Goal: Information Seeking & Learning: Learn about a topic

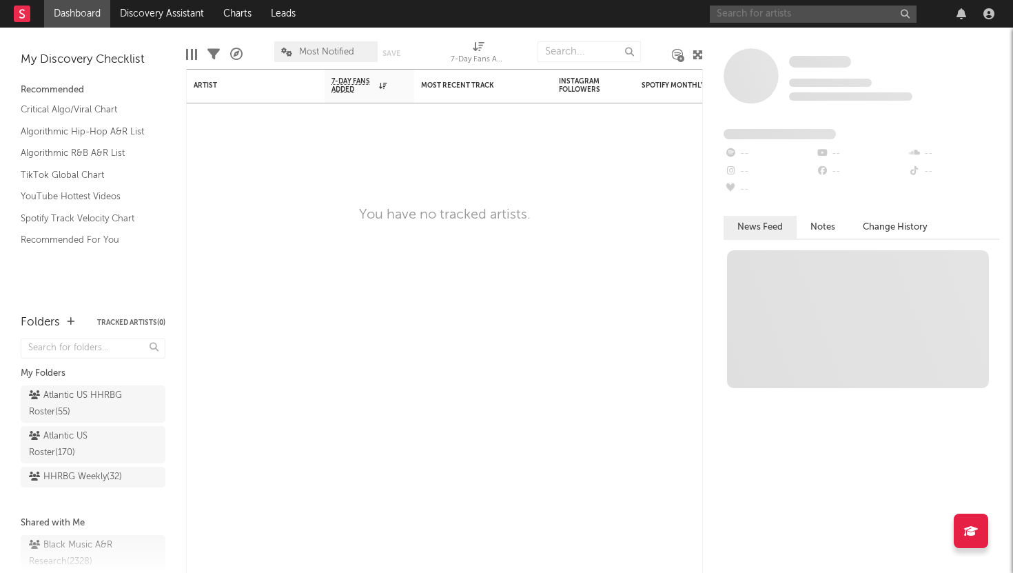
click at [772, 20] on input "text" at bounding box center [813, 14] width 207 height 17
type input "smj"
click at [748, 17] on input "smj" at bounding box center [813, 14] width 207 height 17
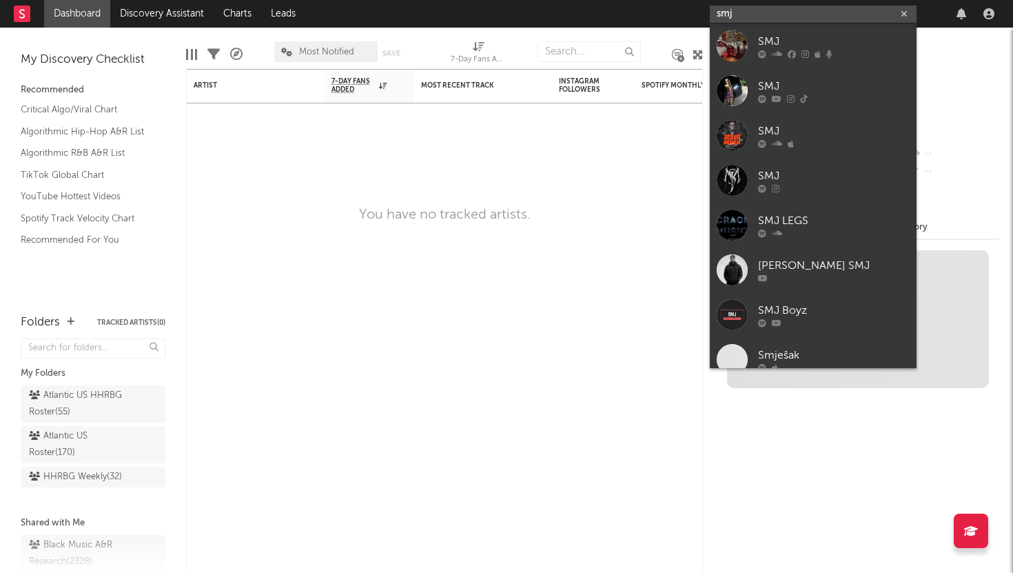
click at [748, 17] on input "smj" at bounding box center [813, 14] width 207 height 17
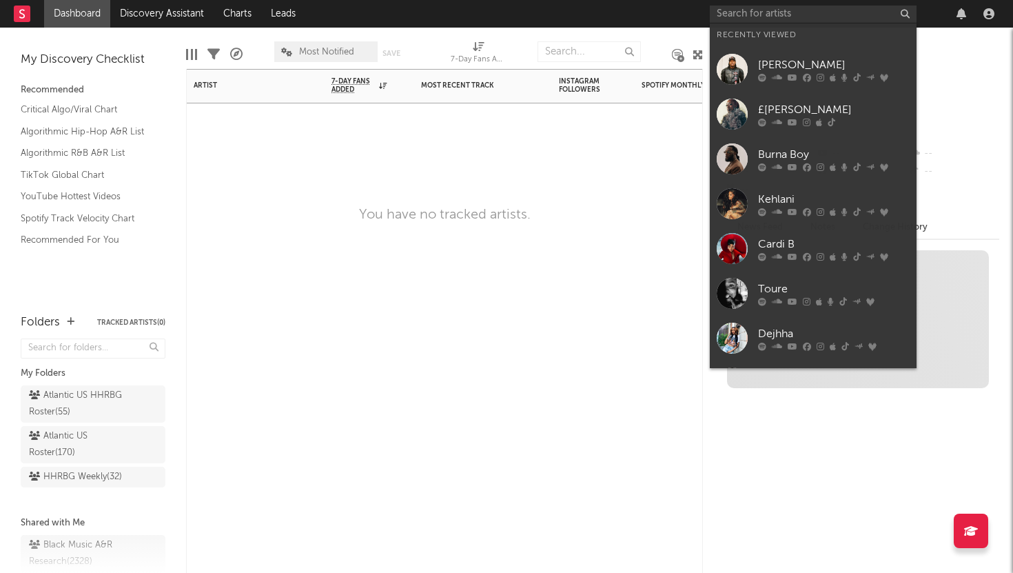
click at [436, 138] on div at bounding box center [483, 123] width 138 height 41
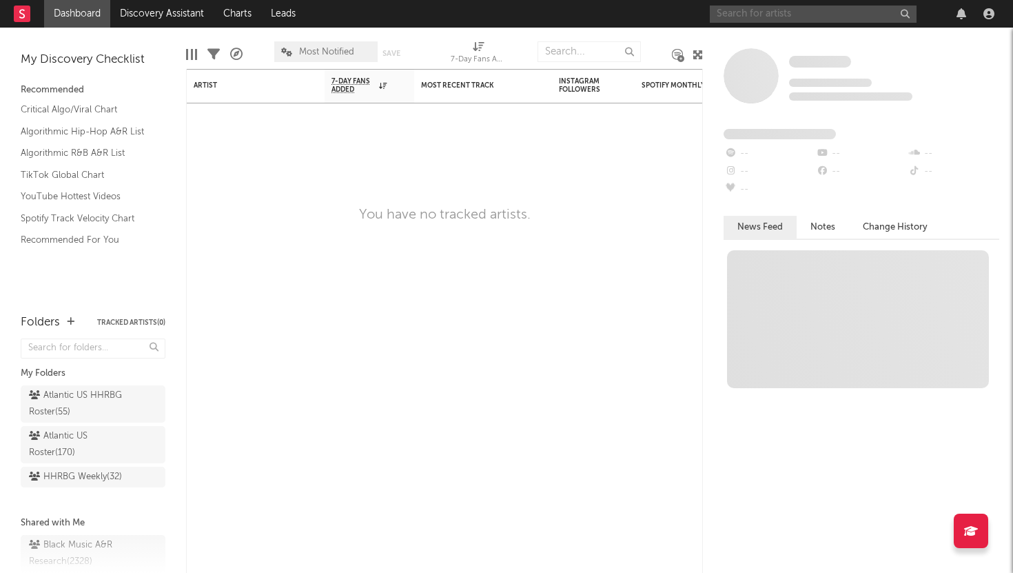
click at [836, 16] on input "text" at bounding box center [813, 14] width 207 height 17
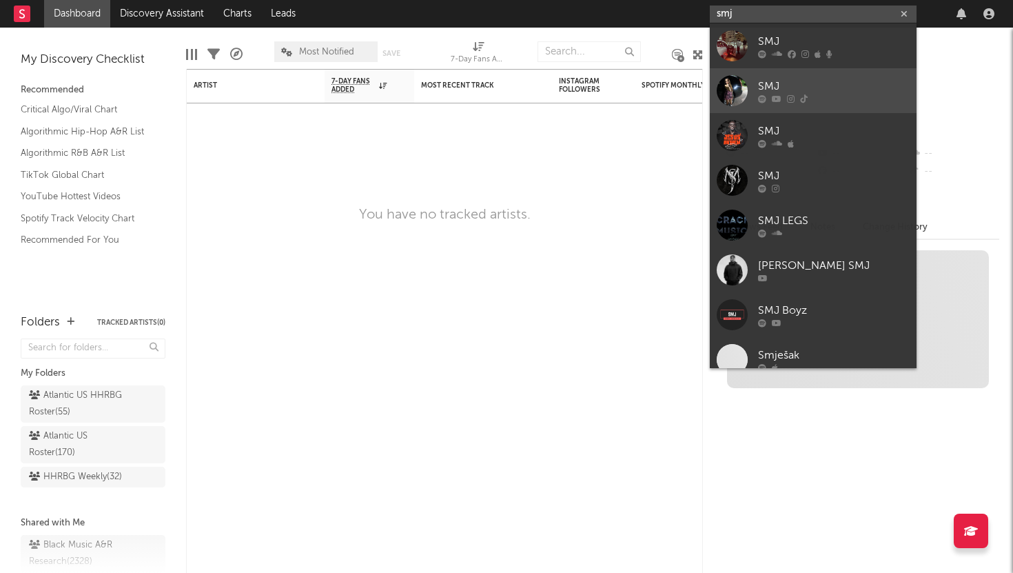
type input "smj"
click at [804, 87] on div "SMJ" at bounding box center [834, 86] width 152 height 17
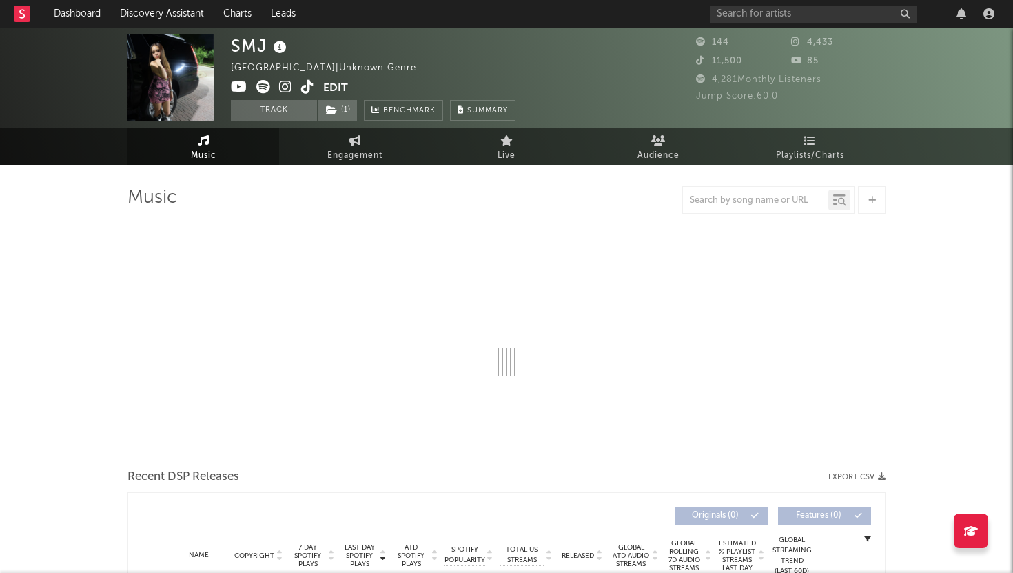
select select "1w"
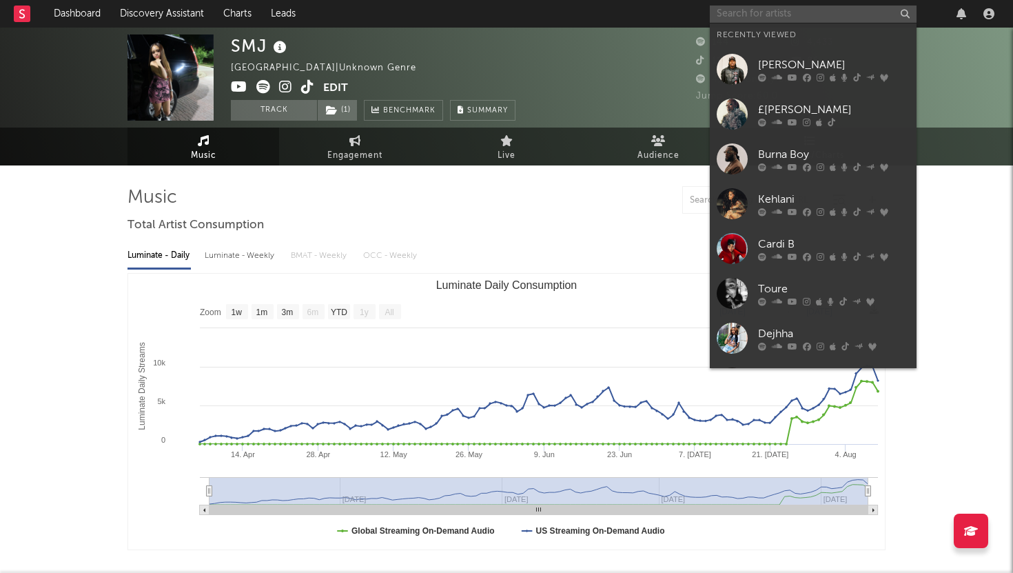
click at [801, 12] on input "text" at bounding box center [813, 14] width 207 height 17
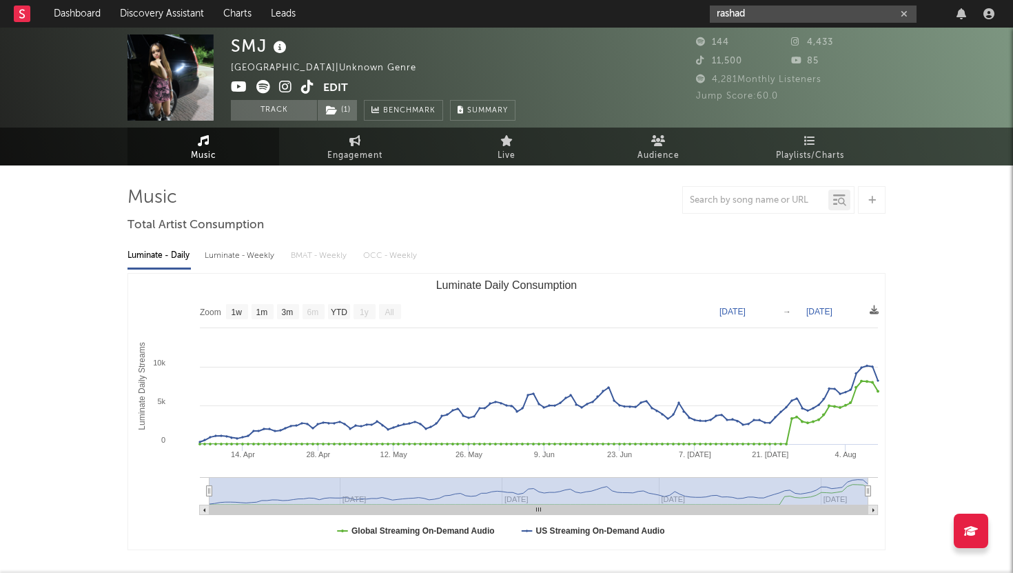
type input "rashad"
click at [15, 18] on rect at bounding box center [22, 14] width 17 height 17
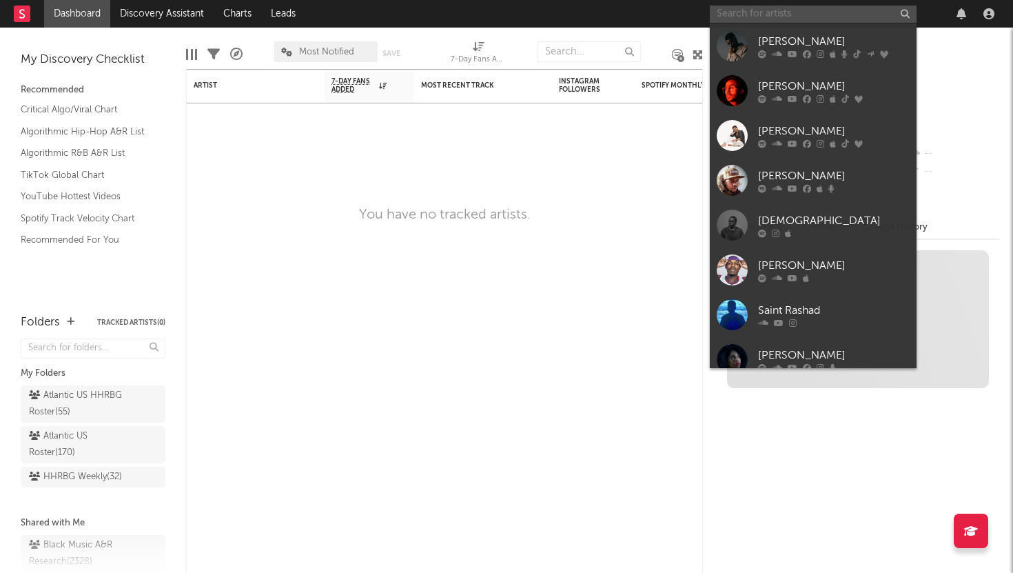
click at [785, 17] on input "text" at bounding box center [813, 14] width 207 height 17
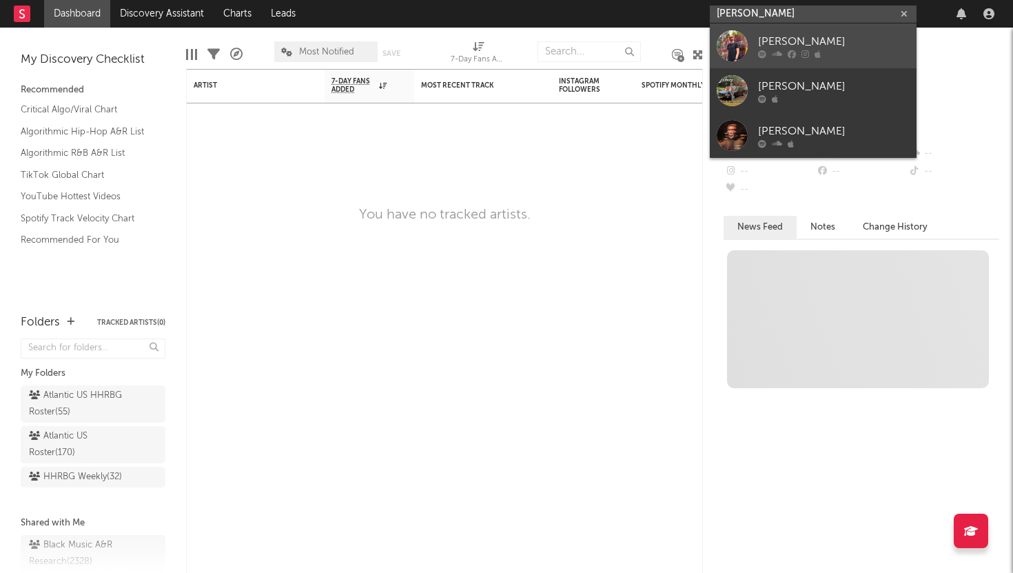
type input "[PERSON_NAME]"
click at [862, 57] on div at bounding box center [834, 54] width 152 height 8
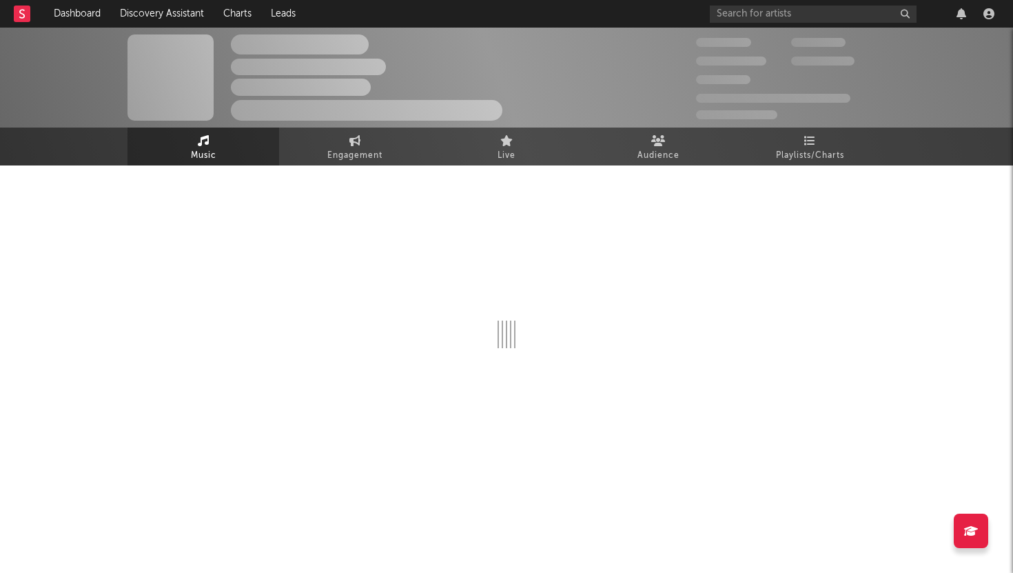
select select "1w"
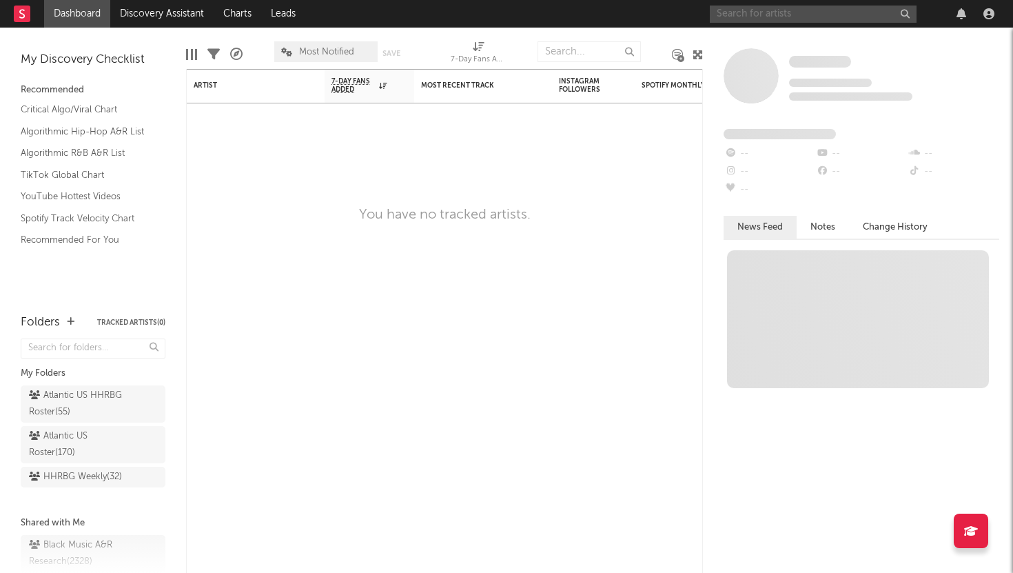
click at [760, 14] on input "text" at bounding box center [813, 14] width 207 height 17
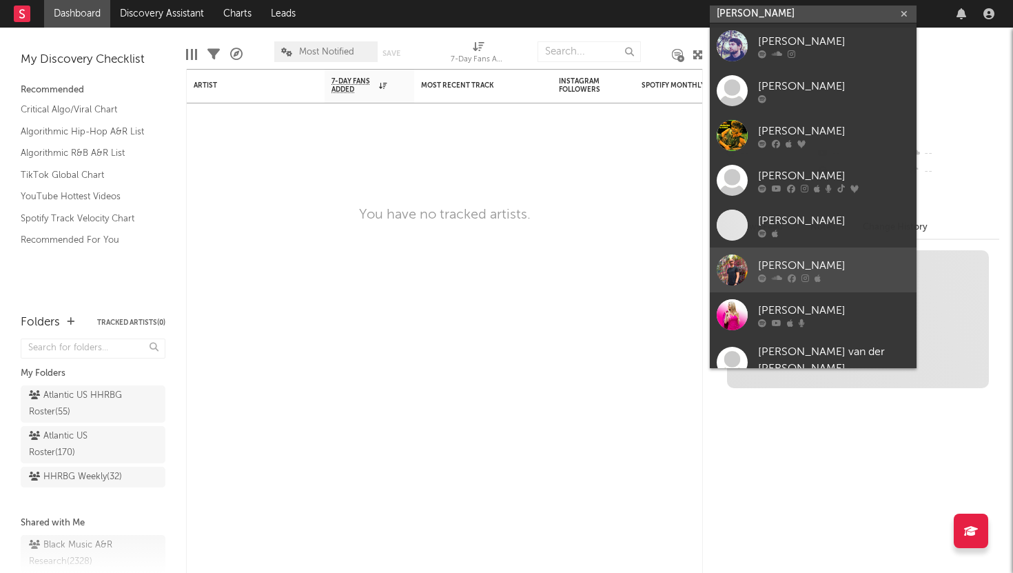
scroll to position [14, 0]
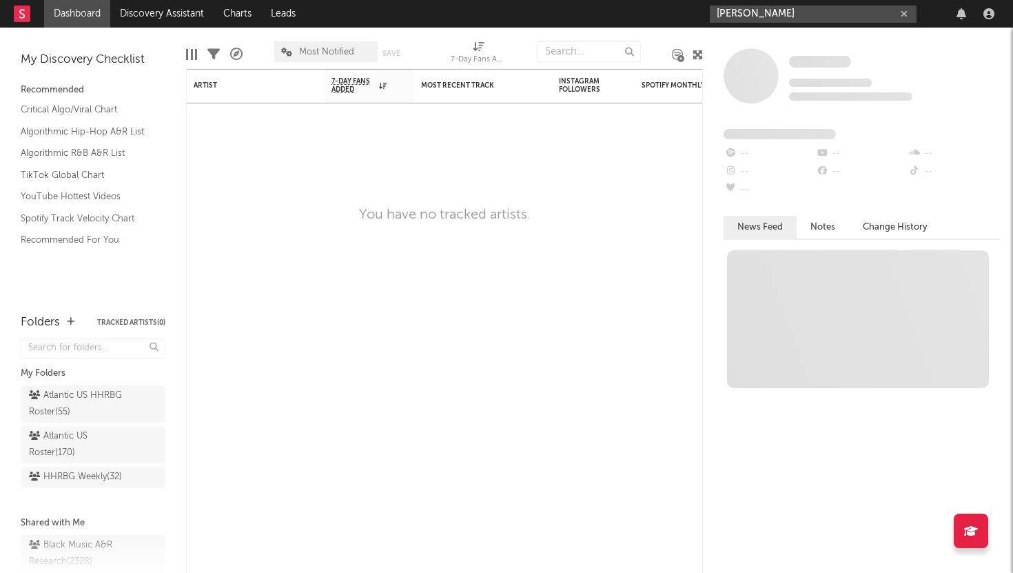
type input "[PERSON_NAME]"
click at [626, 176] on div "Artist Notifications 7-Day Fans Added WoW % Change Most Recent Track Popularity…" at bounding box center [444, 321] width 517 height 504
click at [908, 16] on button "button" at bounding box center [903, 14] width 11 height 13
click at [817, 9] on input "text" at bounding box center [813, 14] width 207 height 17
type input "lil m.u"
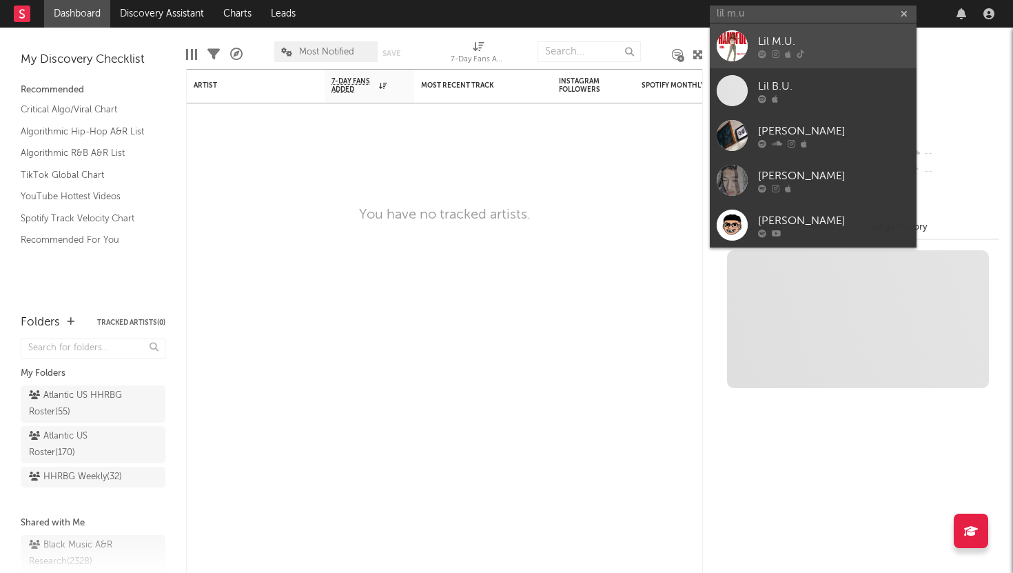
click at [864, 46] on div "Lil M.U." at bounding box center [834, 41] width 152 height 17
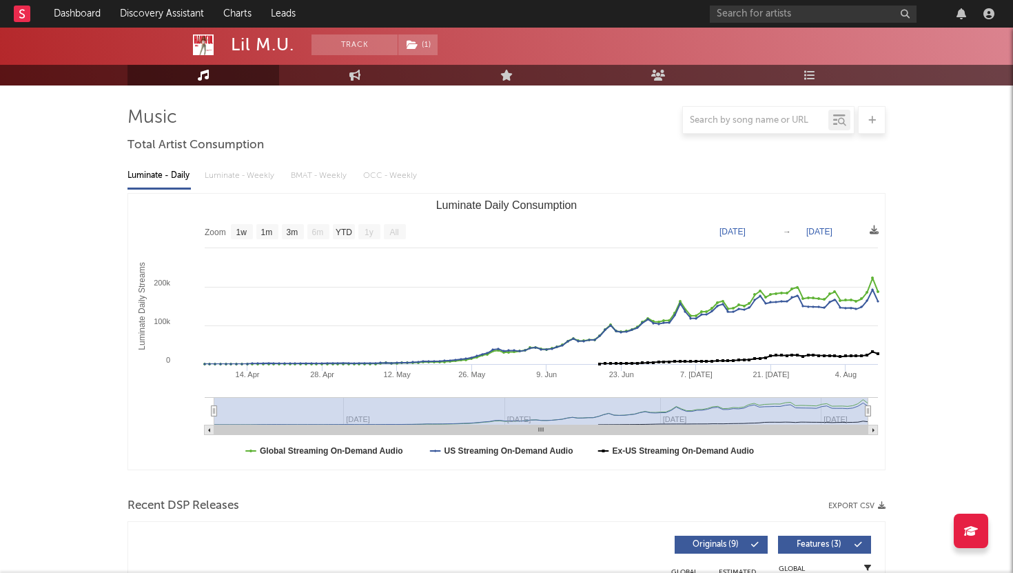
scroll to position [78, 0]
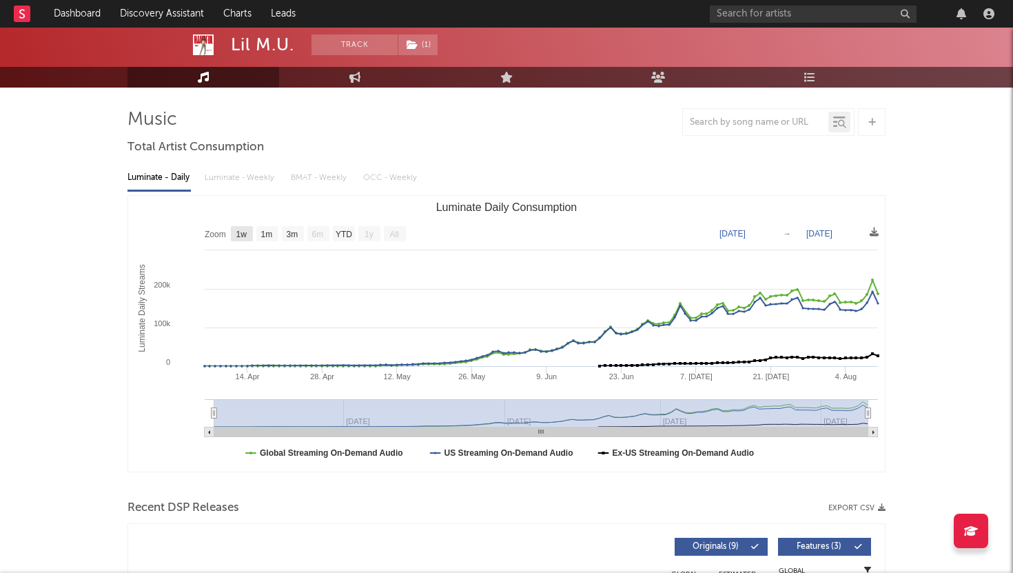
click at [249, 236] on rect "Luminate Daily Consumption" at bounding box center [242, 233] width 22 height 15
select select "1w"
type input "[DATE]"
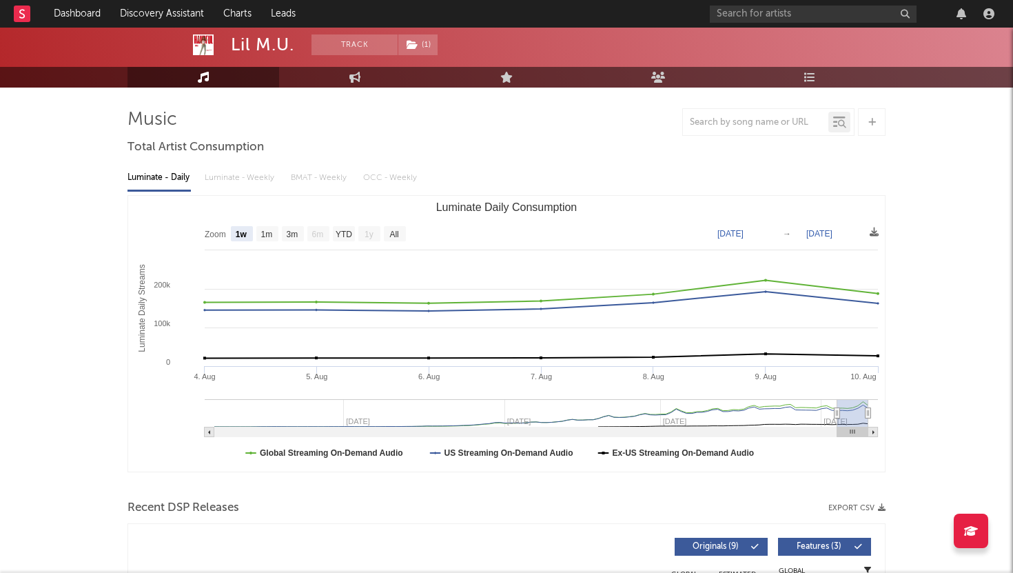
click at [270, 235] on text "1m" at bounding box center [267, 234] width 12 height 10
select select "1m"
type input "[DATE]"
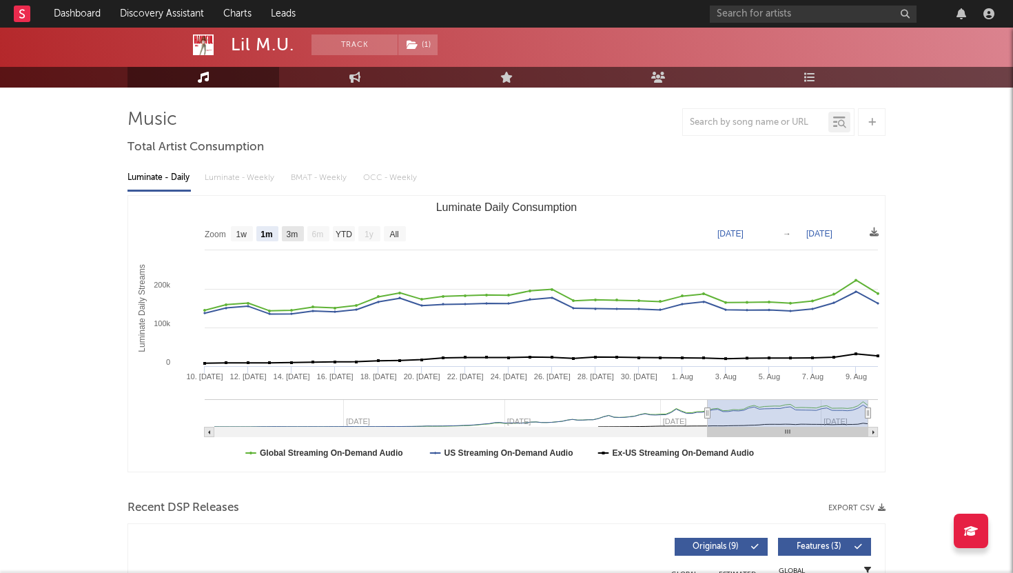
click at [289, 234] on text "3m" at bounding box center [293, 234] width 12 height 10
select select "3m"
type input "[DATE]"
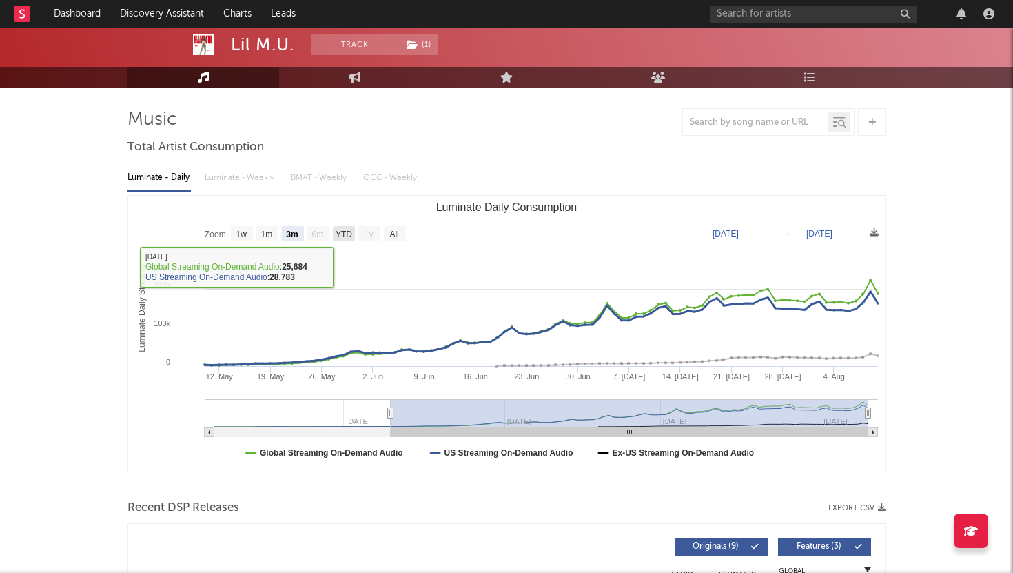
click at [341, 232] on text "YTD" at bounding box center [344, 234] width 17 height 10
select select "YTD"
type input "[DATE]"
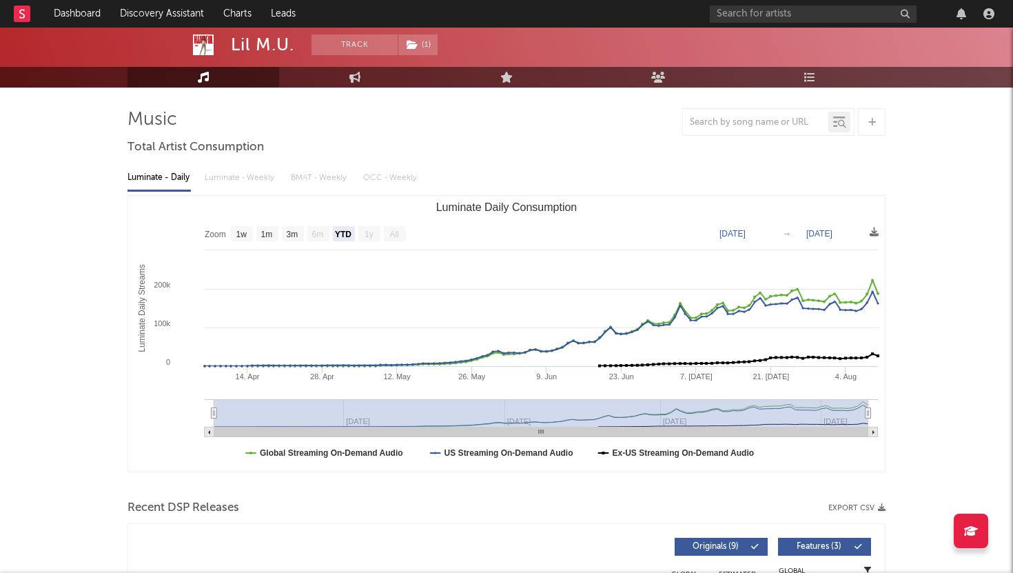
click at [263, 233] on text "1m" at bounding box center [267, 234] width 12 height 10
select select "1m"
type input "[DATE]"
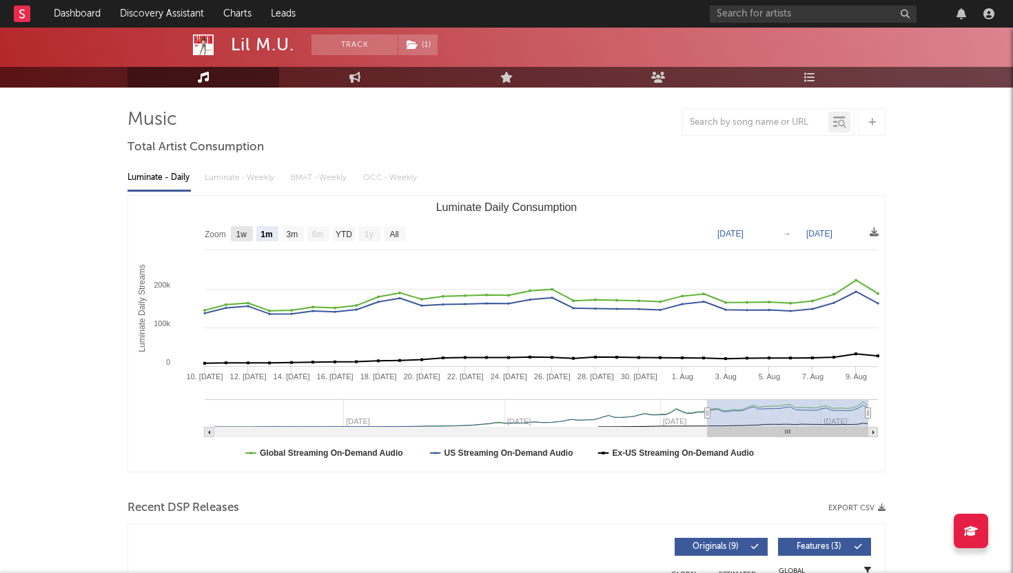
click at [237, 232] on text "1w" at bounding box center [241, 234] width 11 height 10
select select "1w"
type input "[DATE]"
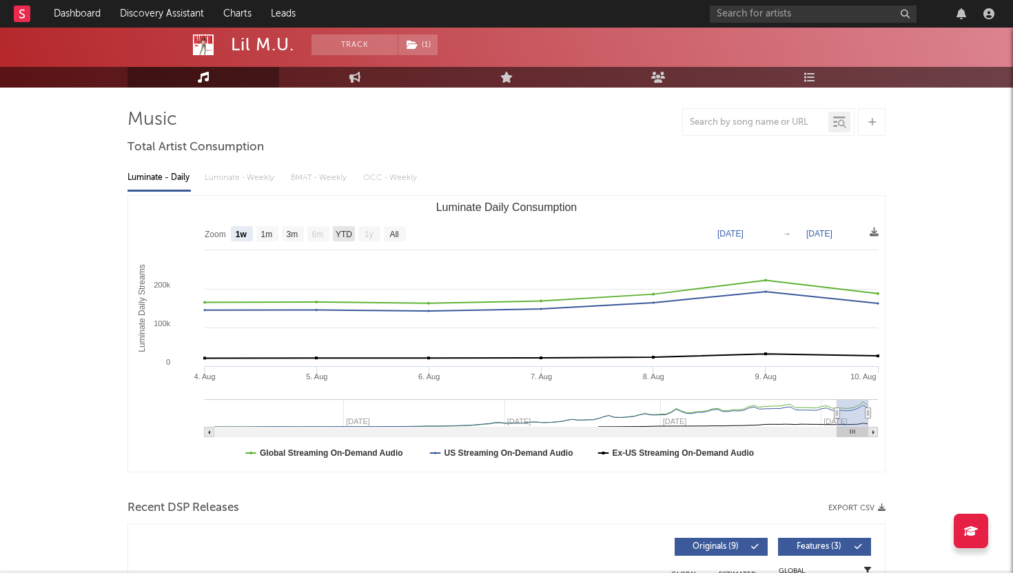
click at [340, 236] on text "YTD" at bounding box center [344, 234] width 17 height 10
select select "YTD"
type input "[DATE]"
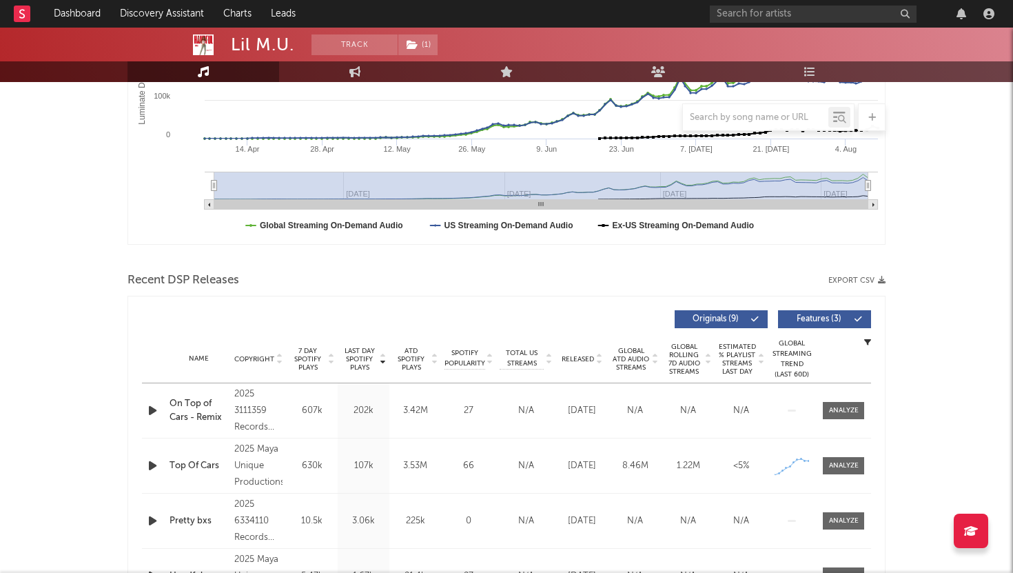
scroll to position [311, 0]
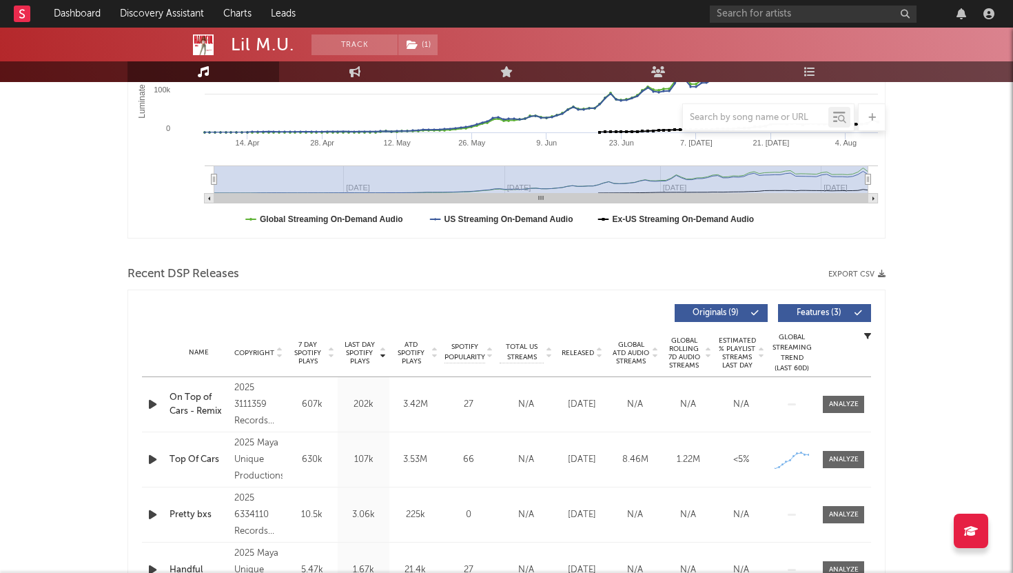
click at [576, 346] on div "Name Copyright Label Album Names Composer Names 7 Day Spotify Plays Last Day Sp…" at bounding box center [506, 353] width 729 height 48
click at [576, 347] on div "Released" at bounding box center [582, 352] width 46 height 10
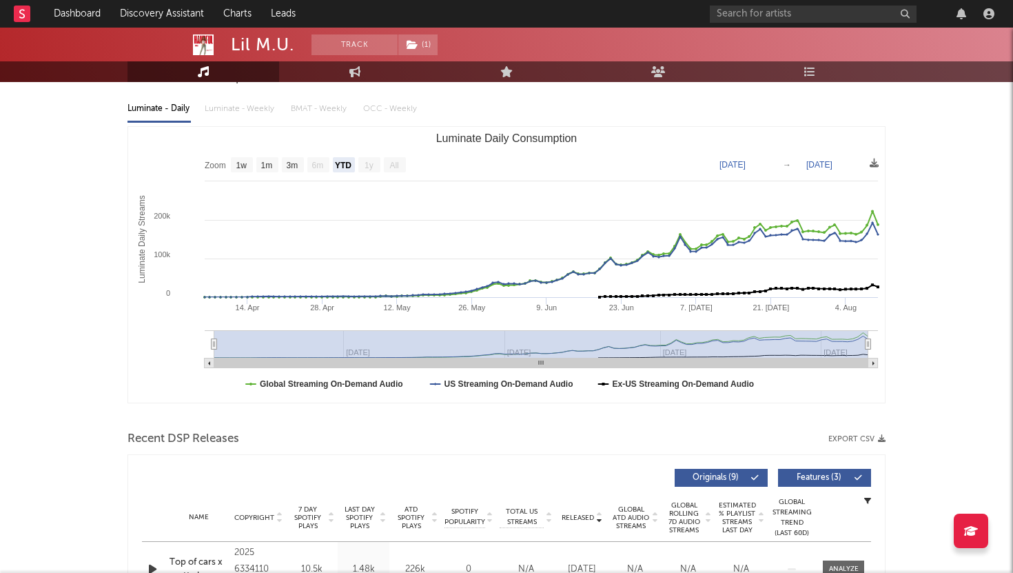
scroll to position [0, 0]
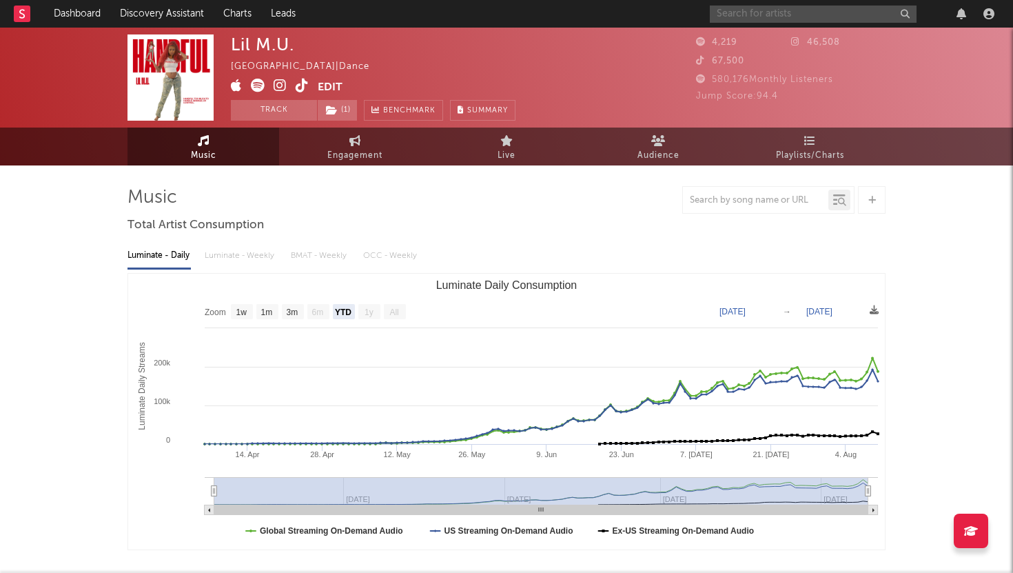
click at [820, 10] on input "text" at bounding box center [813, 14] width 207 height 17
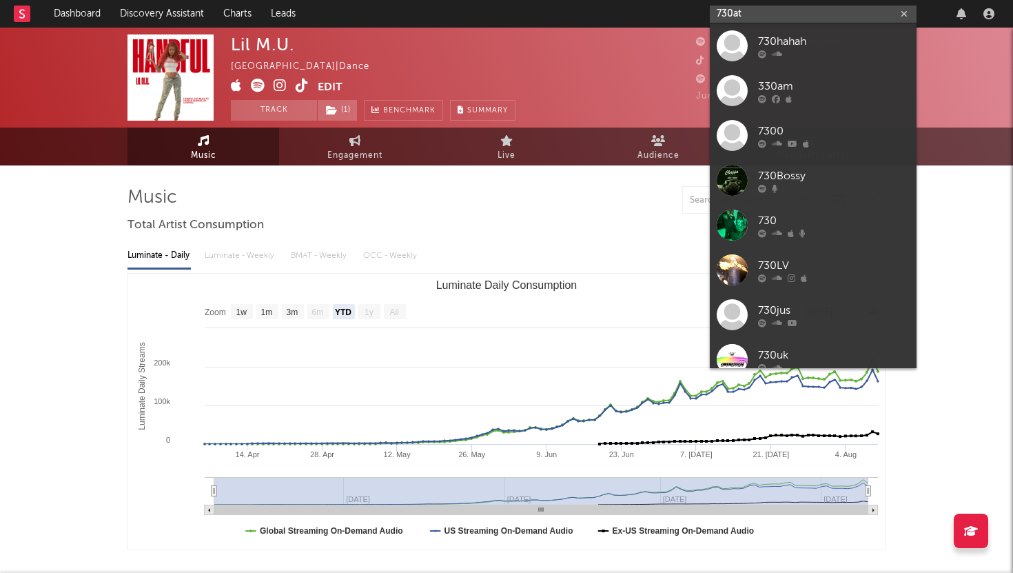
type input "1"
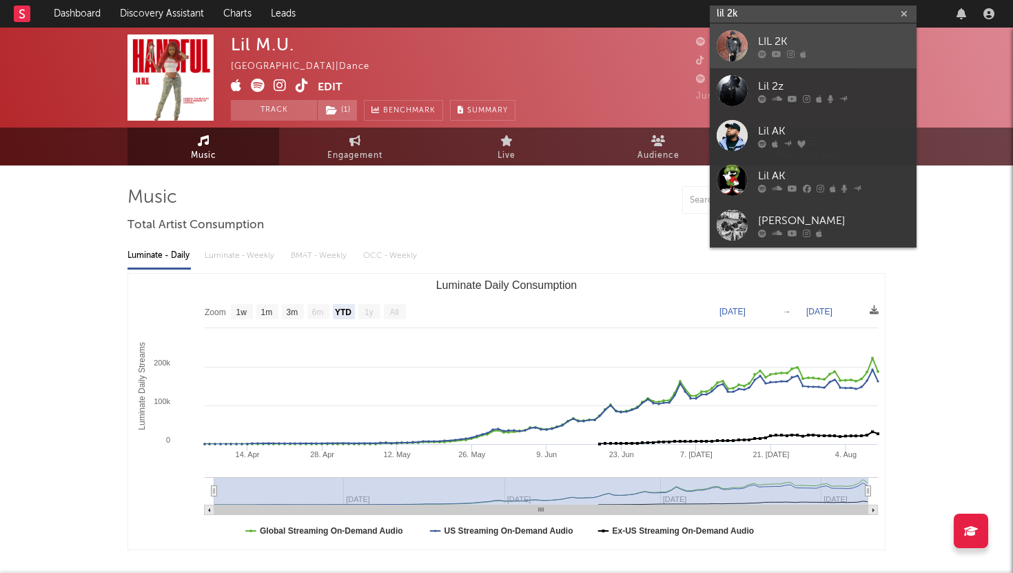
type input "lil 2k"
click at [831, 54] on div at bounding box center [834, 54] width 152 height 8
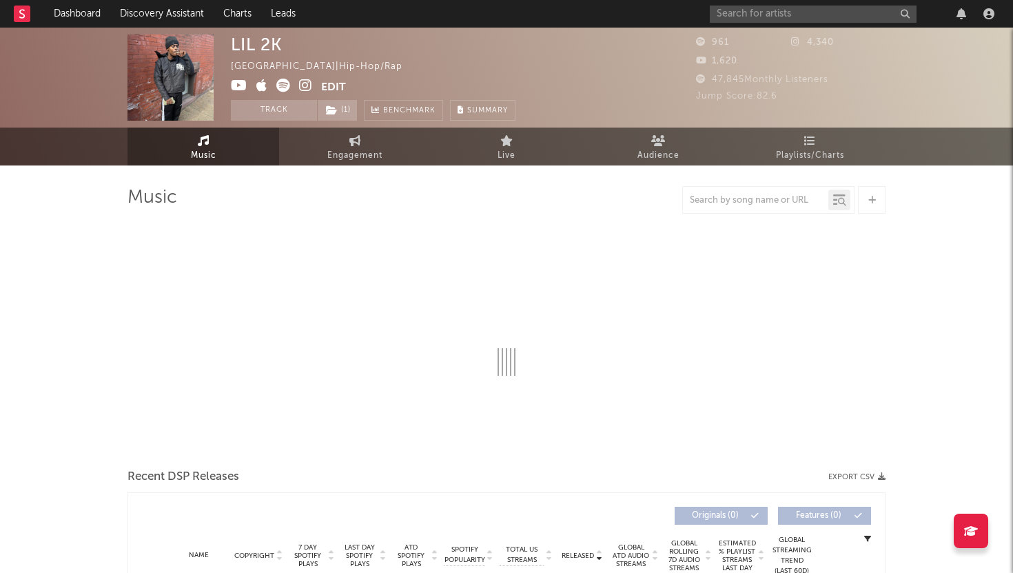
select select "6m"
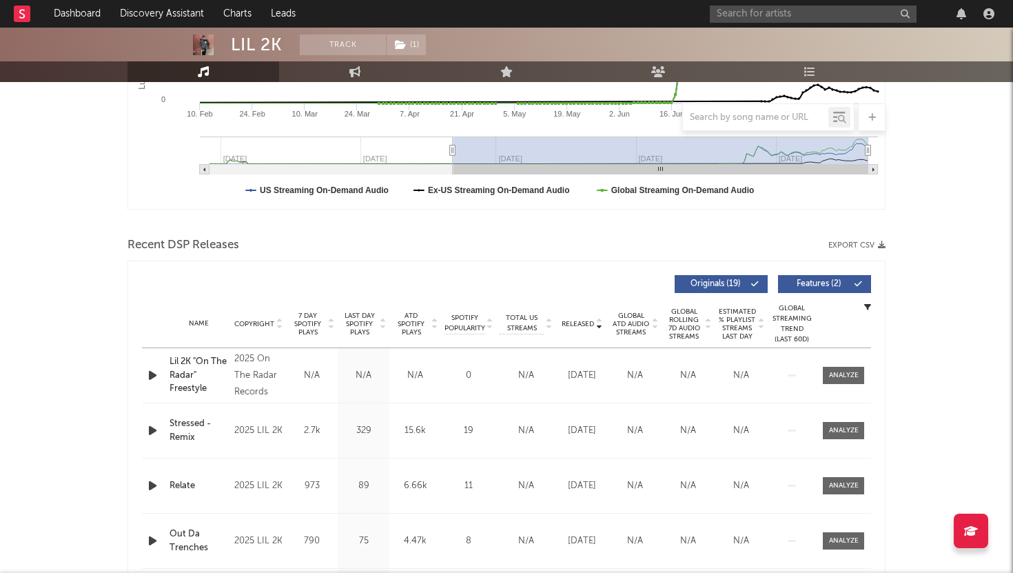
scroll to position [340, 0]
click at [584, 326] on span "Released" at bounding box center [578, 324] width 32 height 8
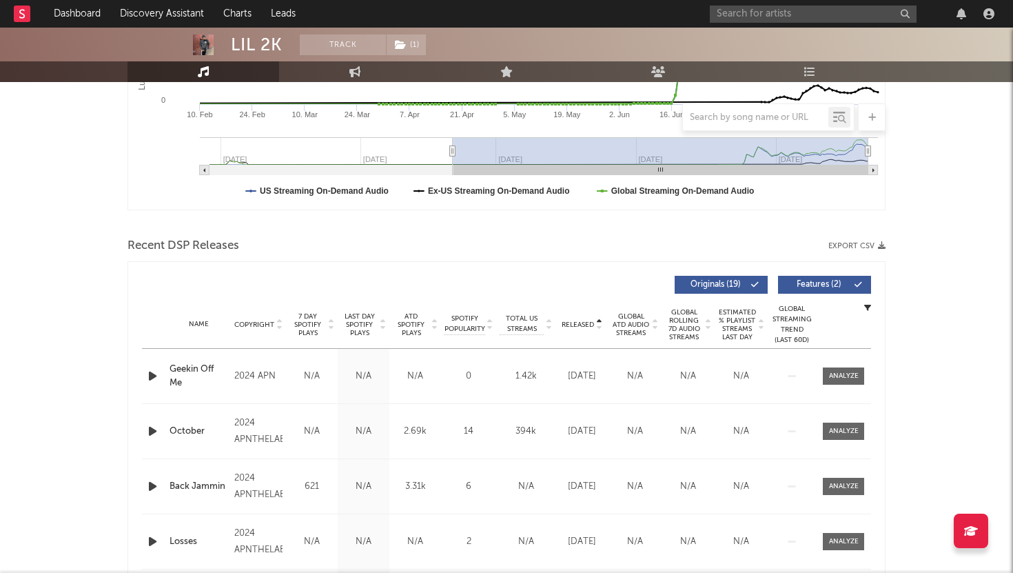
click at [584, 326] on span "Released" at bounding box center [578, 324] width 32 height 8
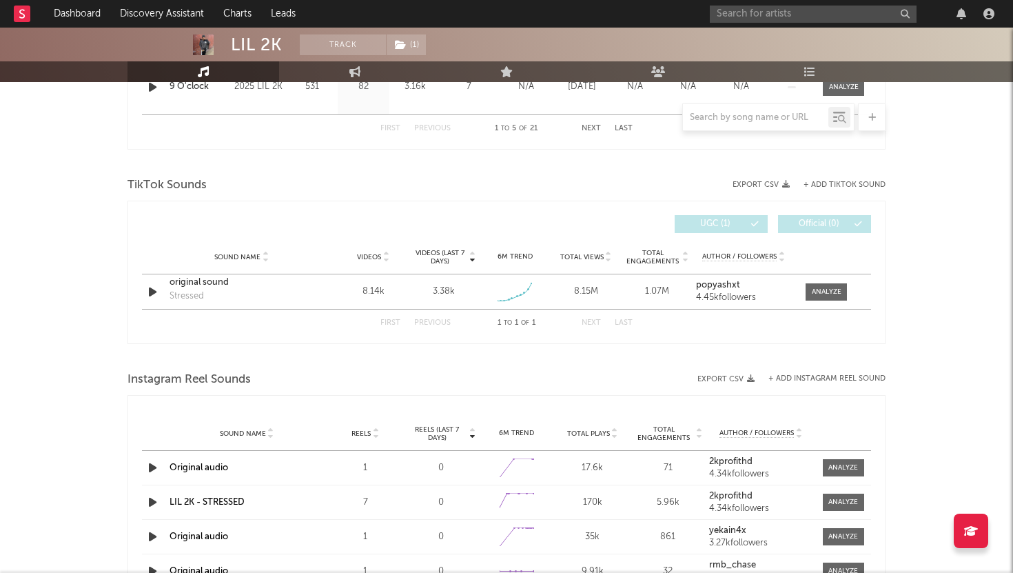
scroll to position [848, 0]
click at [847, 13] on input "text" at bounding box center [813, 14] width 207 height 17
click at [784, 15] on input "yg te" at bounding box center [813, 14] width 207 height 17
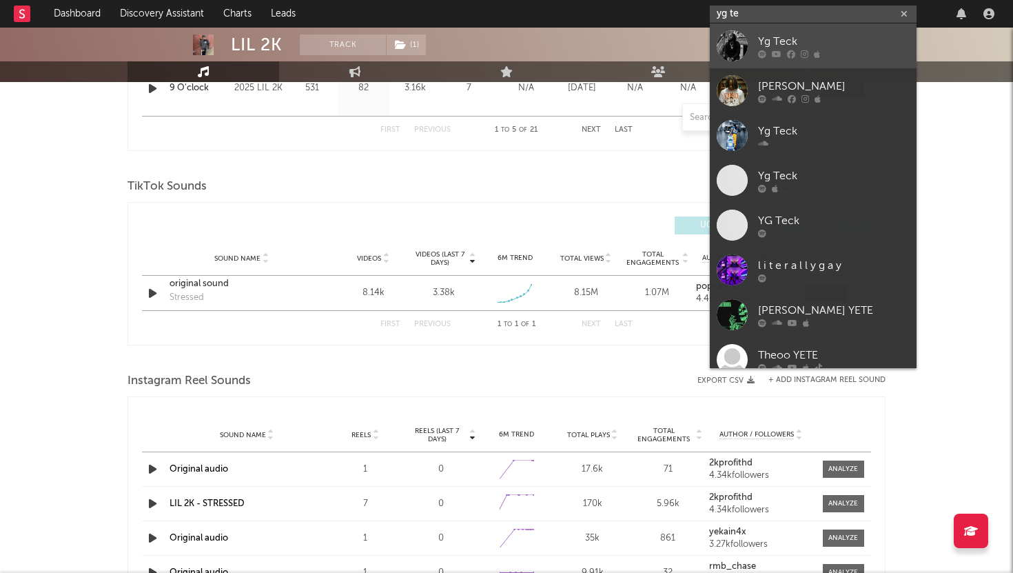
type input "yg te"
click at [788, 41] on div "Yg Teck" at bounding box center [834, 41] width 152 height 17
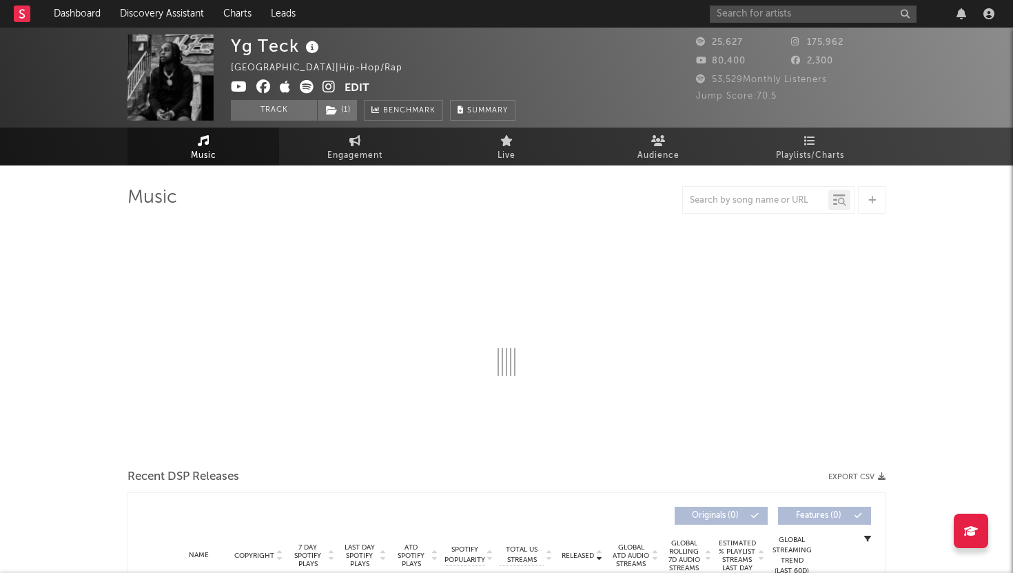
select select "6m"
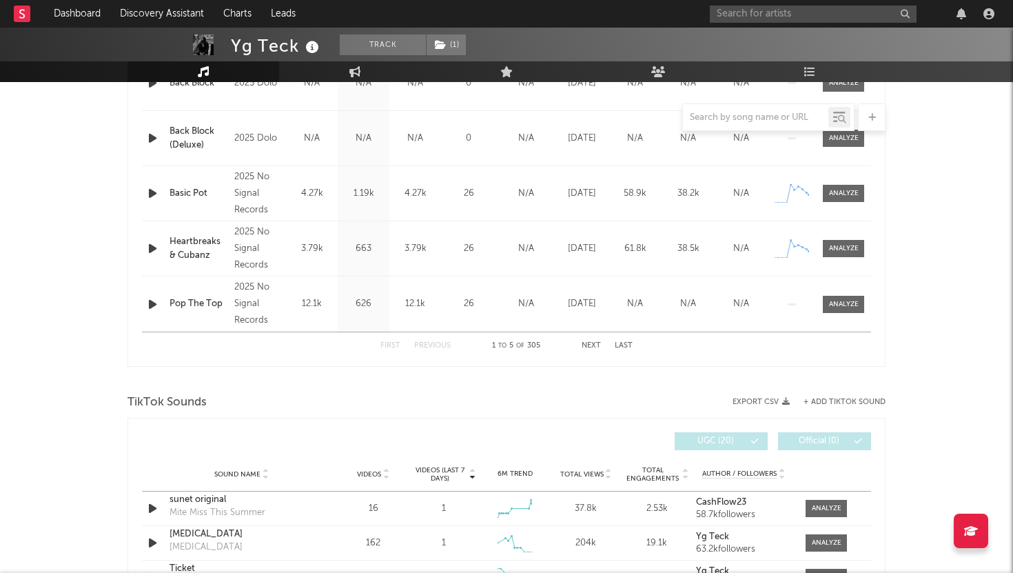
scroll to position [637, 0]
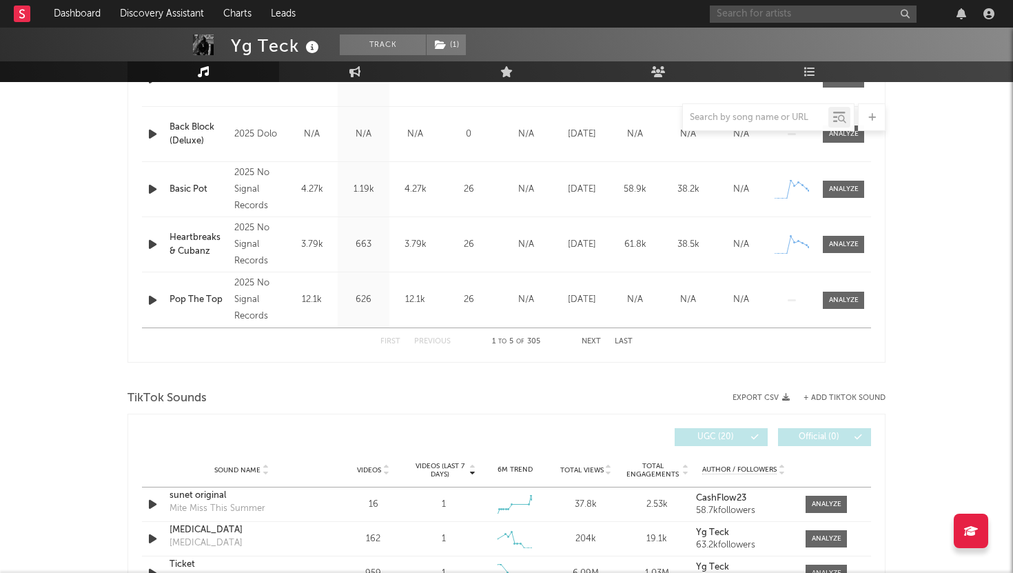
click at [843, 12] on input "text" at bounding box center [813, 14] width 207 height 17
click at [816, 10] on input "5an" at bounding box center [813, 14] width 207 height 17
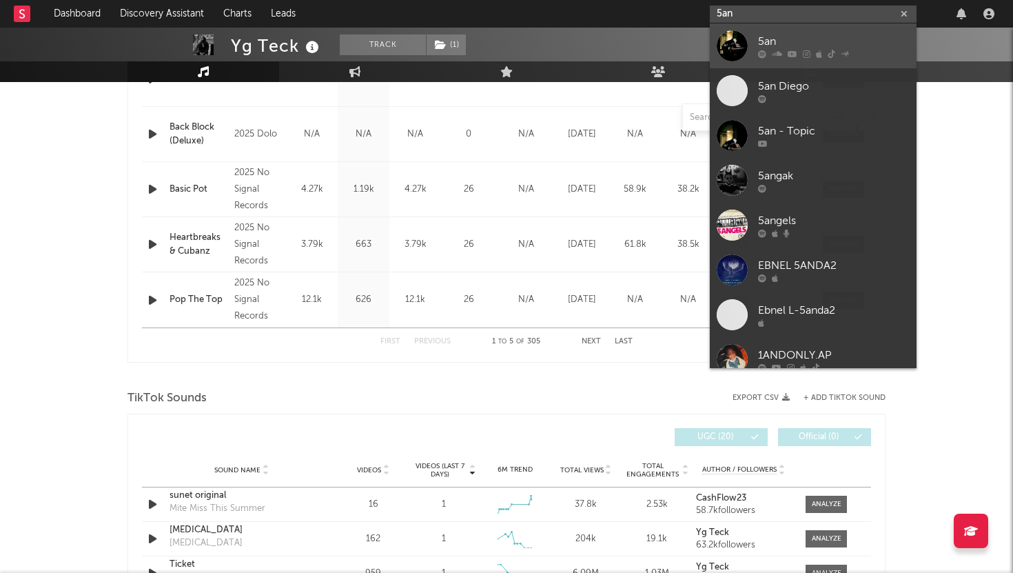
type input "5an"
click at [814, 44] on div "5an" at bounding box center [834, 41] width 152 height 17
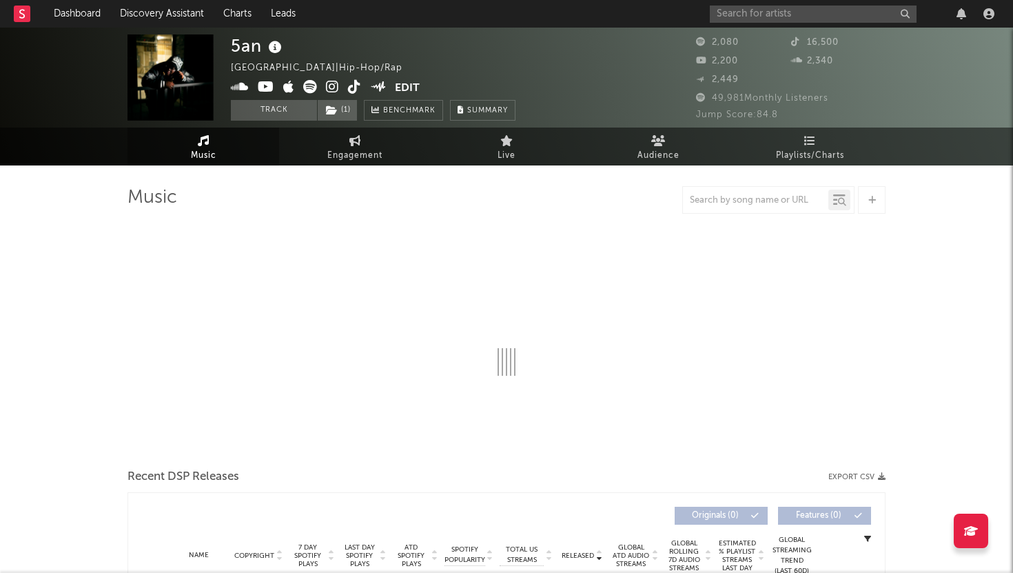
select select "6m"
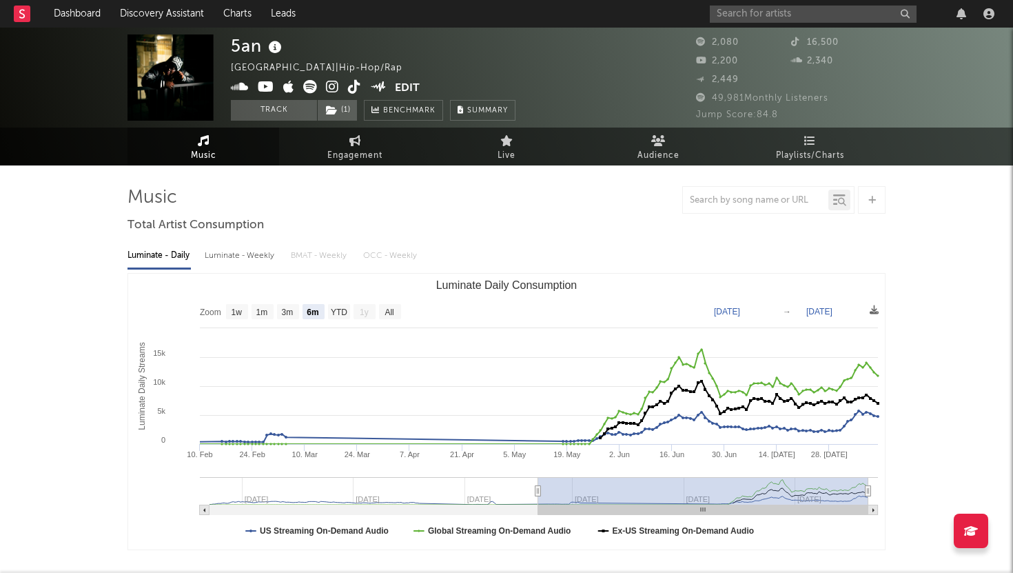
click at [182, 73] on img at bounding box center [170, 77] width 86 height 86
click at [335, 99] on div "5an [GEOGRAPHIC_DATA] | Hip-Hop/Rap Edit Track ( 1 ) Benchmark Summary" at bounding box center [373, 77] width 285 height 86
click at [335, 111] on icon at bounding box center [332, 110] width 12 height 10
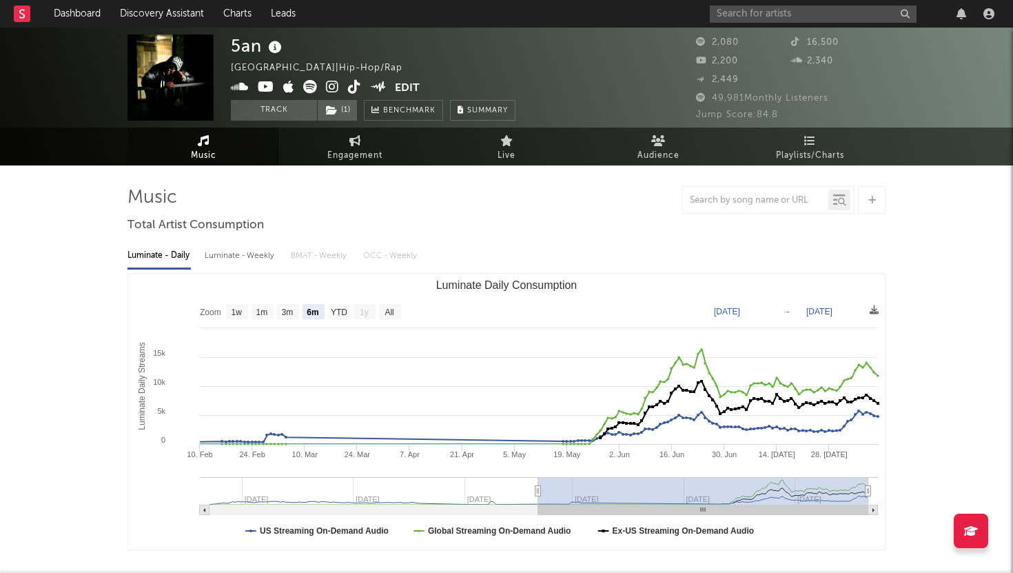
click at [14, 17] on rect at bounding box center [22, 14] width 17 height 17
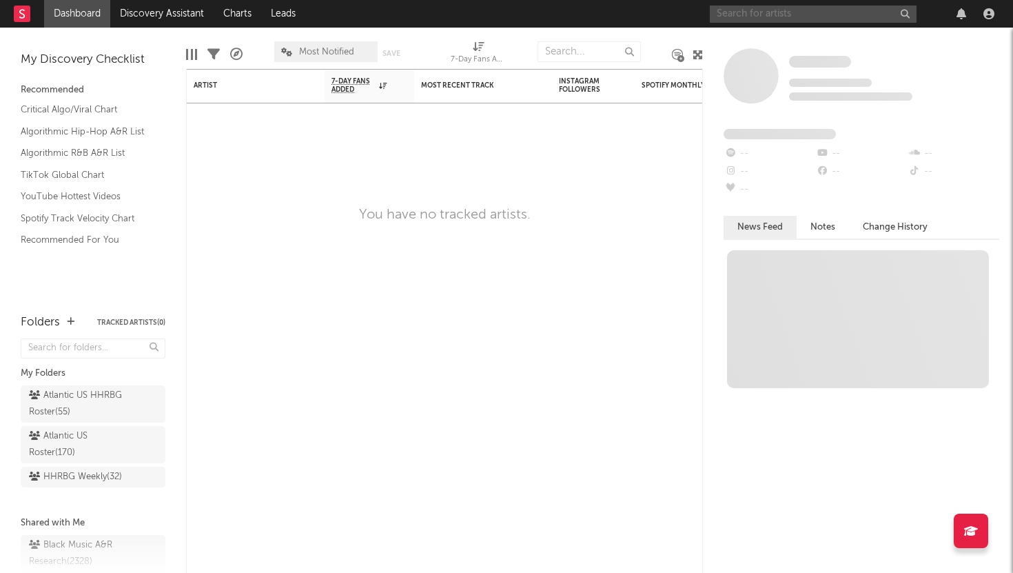
click at [798, 13] on input "text" at bounding box center [813, 14] width 207 height 17
type input "five star"
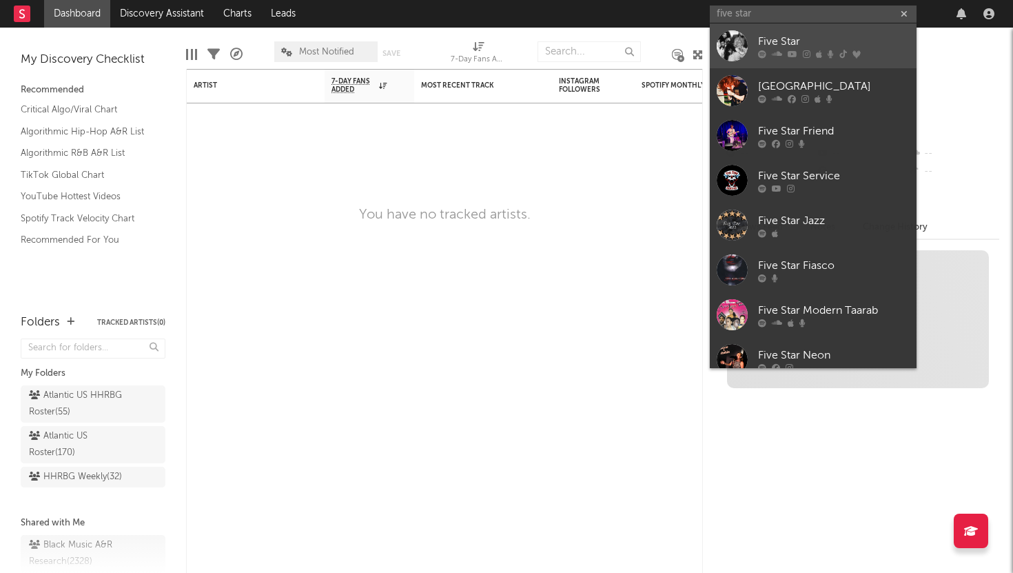
click at [821, 39] on div "Five Star" at bounding box center [834, 41] width 152 height 17
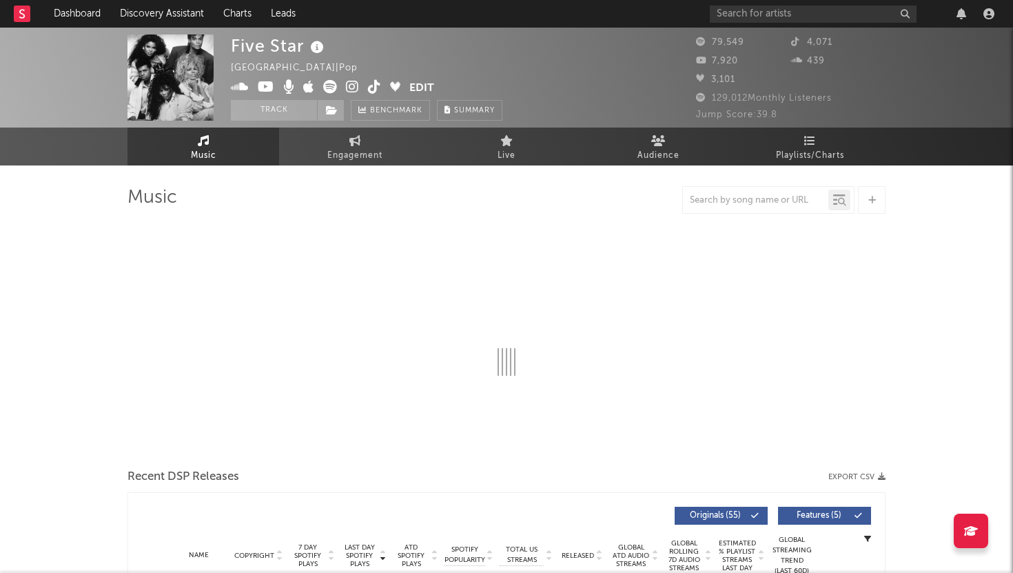
select select "6m"
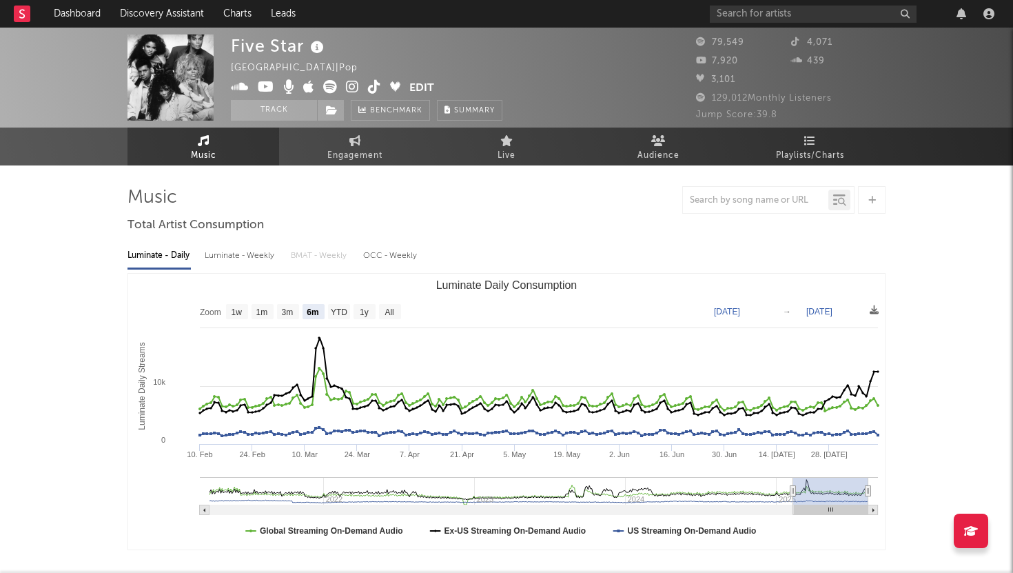
select select "6m"
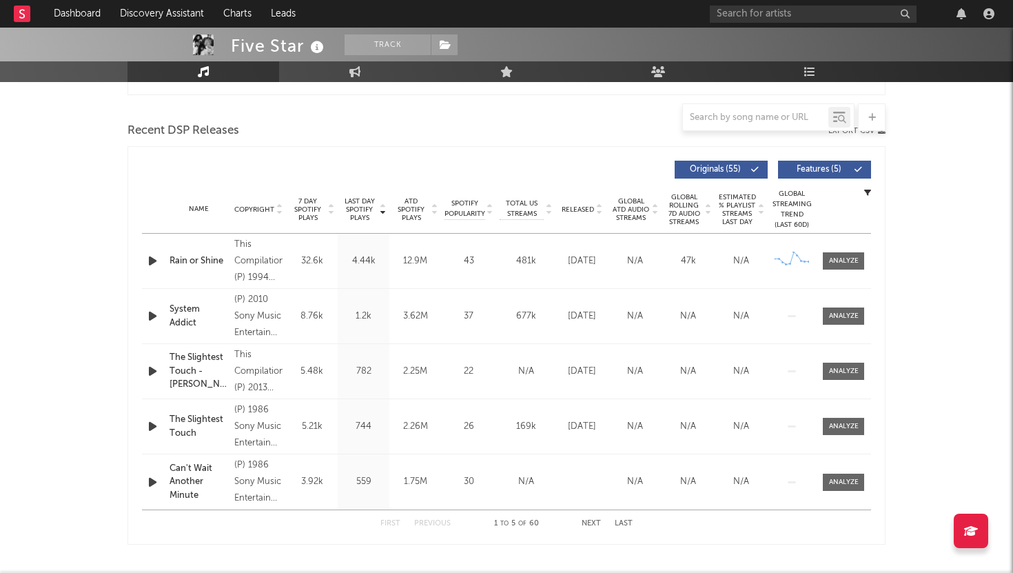
scroll to position [455, 0]
click at [582, 207] on span "Released" at bounding box center [578, 209] width 32 height 8
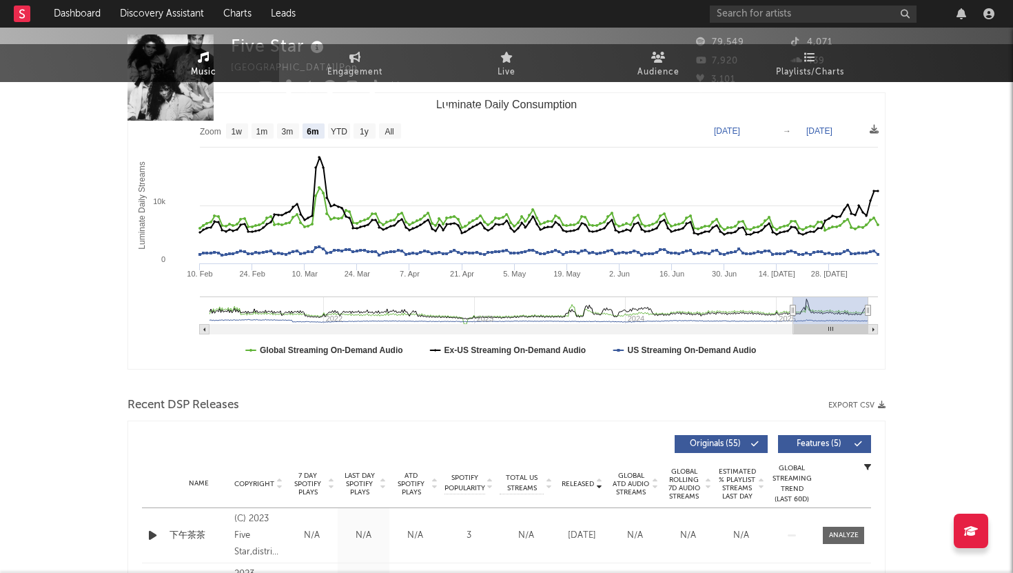
scroll to position [0, 0]
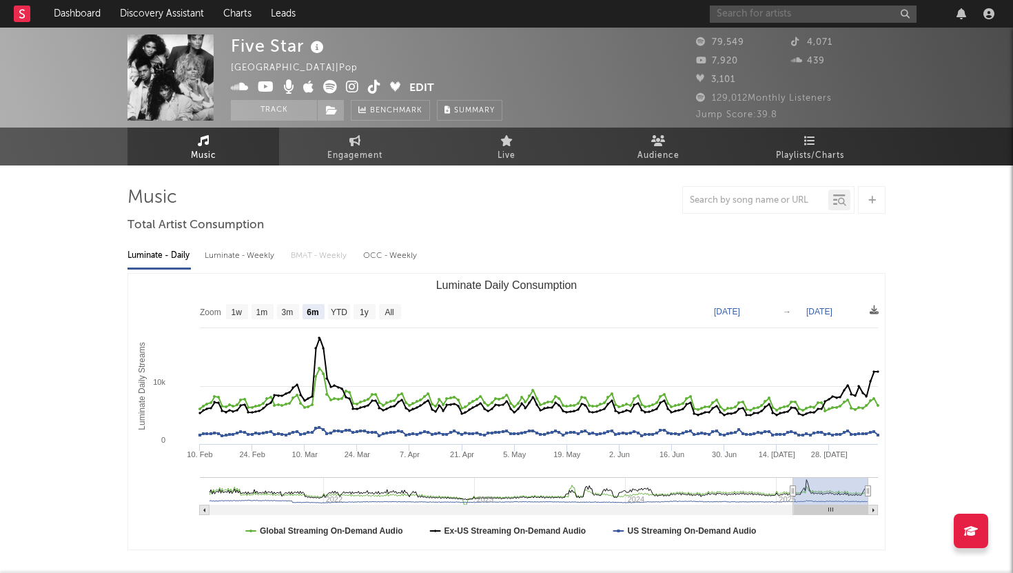
click at [755, 21] on input "text" at bounding box center [813, 14] width 207 height 17
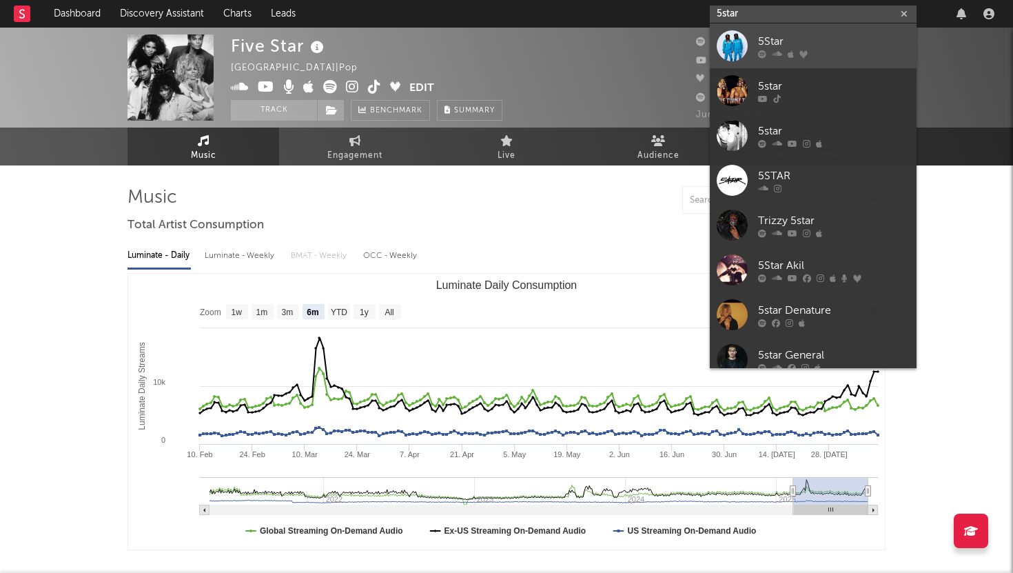
type input "5star"
click at [833, 39] on div "5Star" at bounding box center [834, 41] width 152 height 17
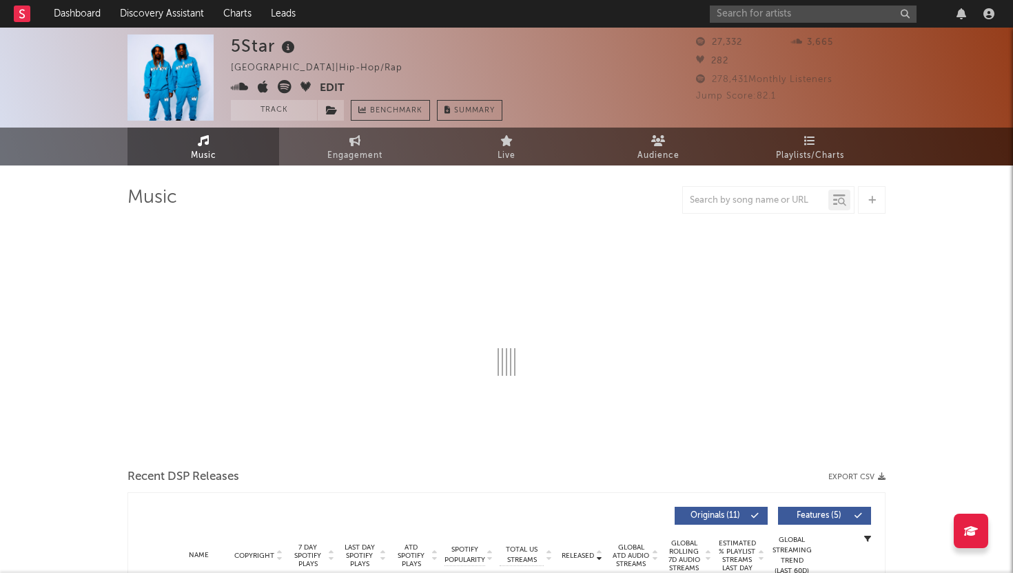
select select "6m"
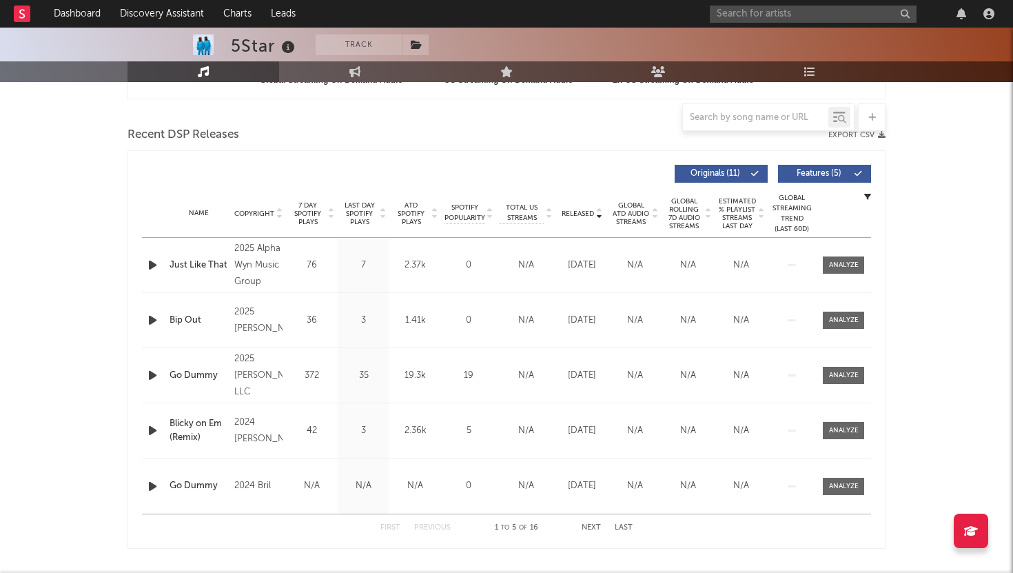
scroll to position [452, 0]
click at [592, 211] on span "Released" at bounding box center [578, 212] width 32 height 8
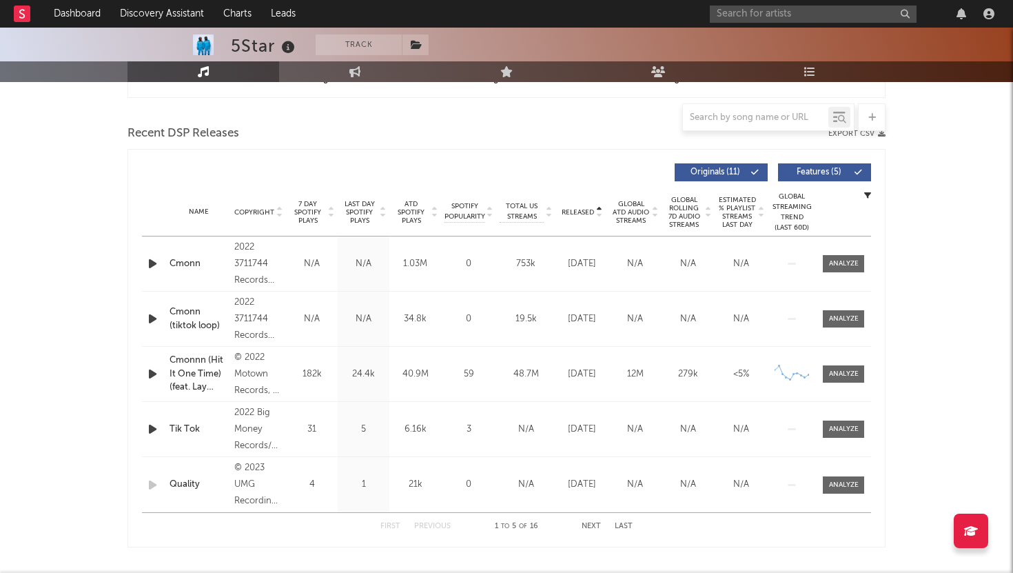
click at [592, 211] on span "Released" at bounding box center [578, 212] width 32 height 8
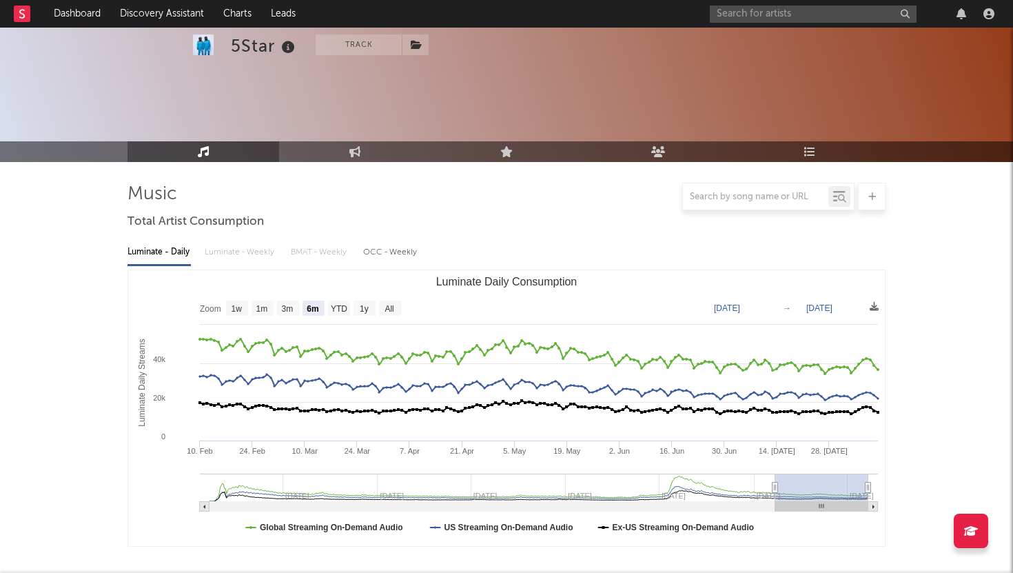
scroll to position [0, 0]
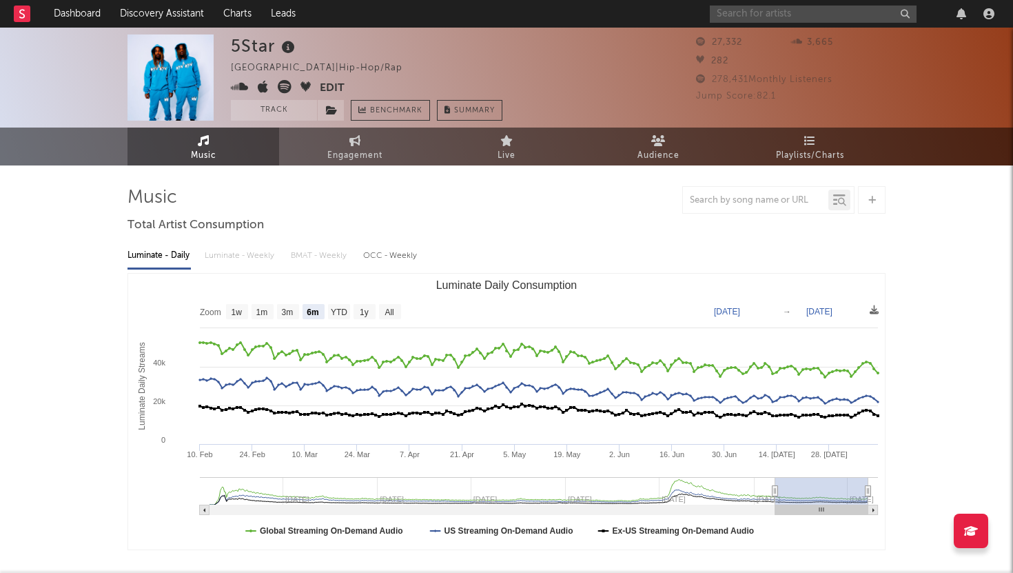
click at [788, 7] on input "text" at bounding box center [813, 14] width 207 height 17
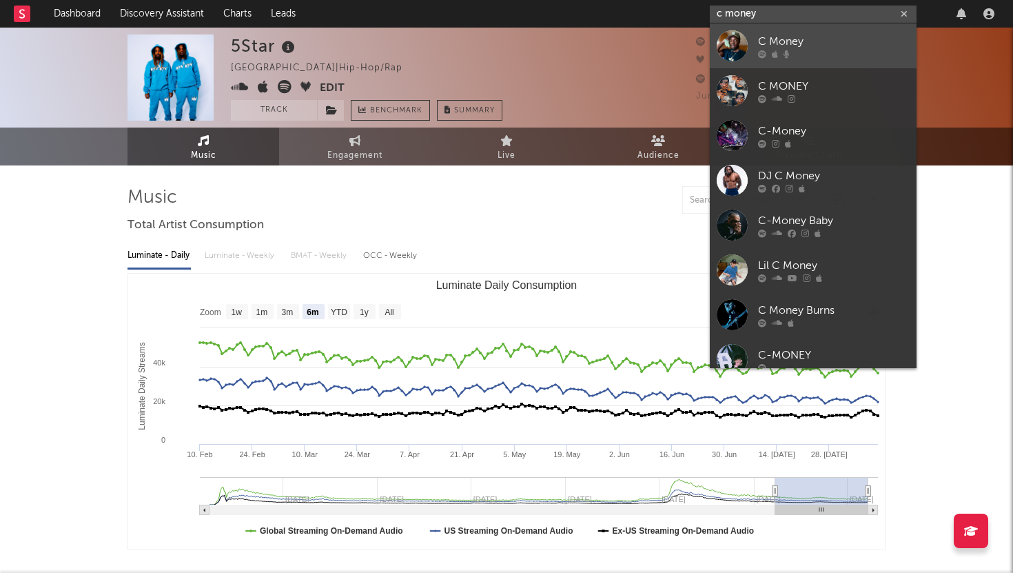
type input "c money"
click at [802, 57] on div at bounding box center [834, 54] width 152 height 8
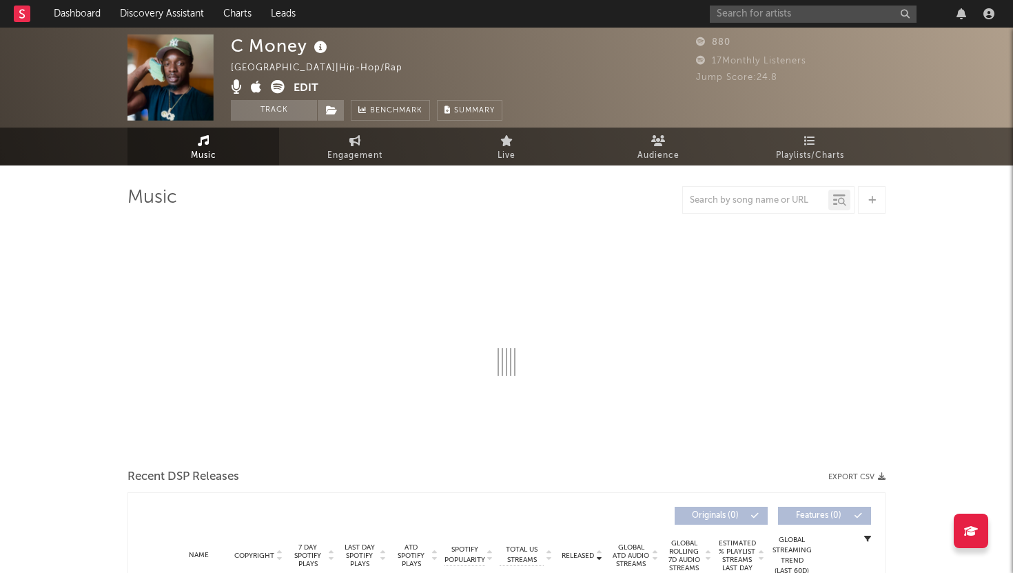
select select "1w"
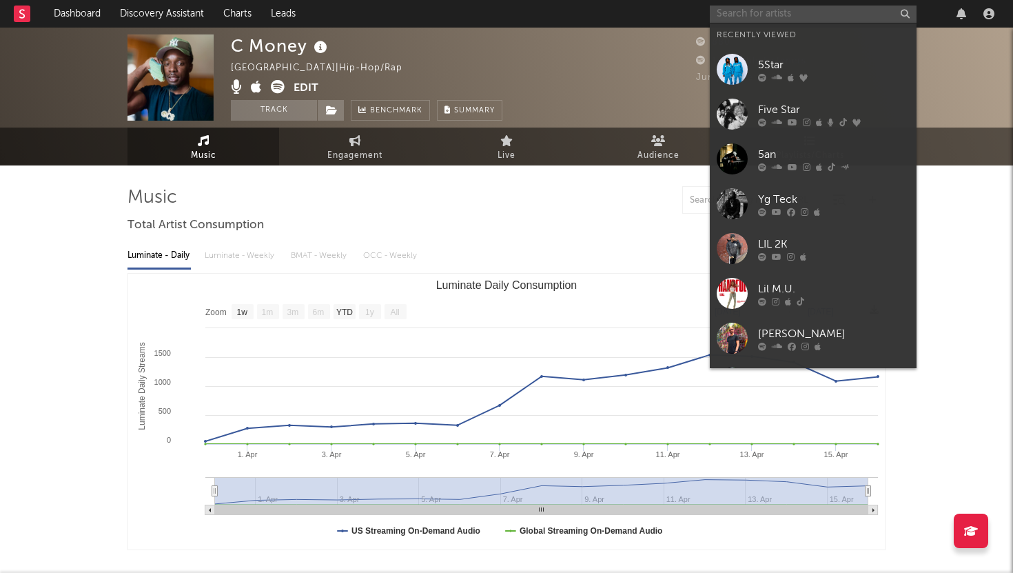
click at [756, 6] on input "text" at bounding box center [813, 14] width 207 height 17
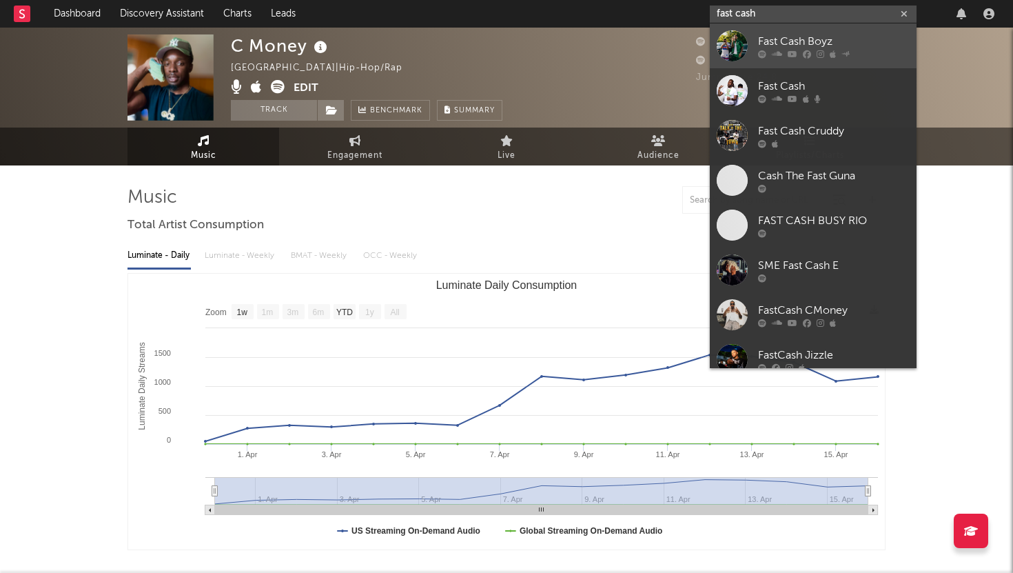
type input "fast cash"
click at [746, 45] on div at bounding box center [732, 45] width 31 height 31
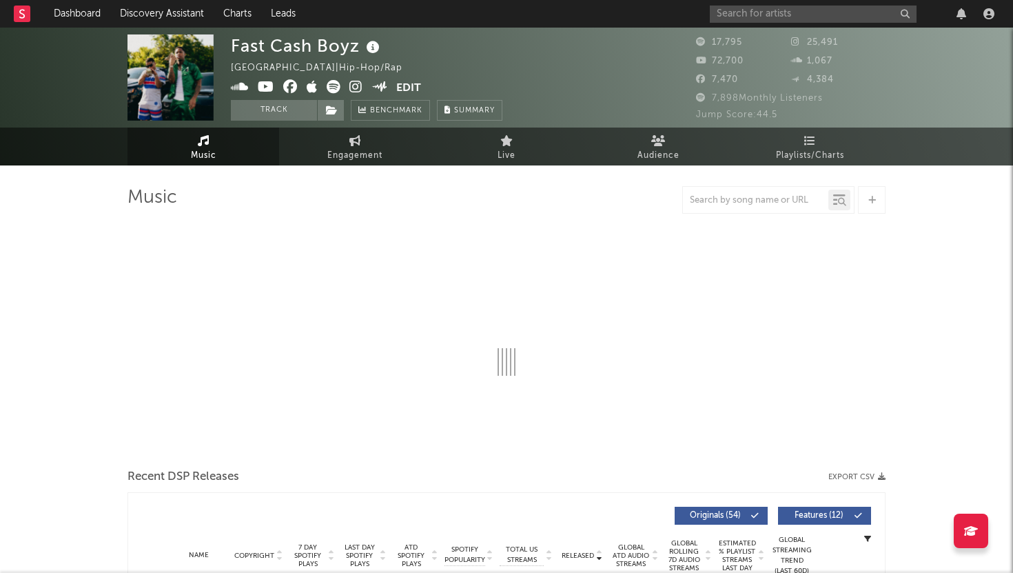
select select "6m"
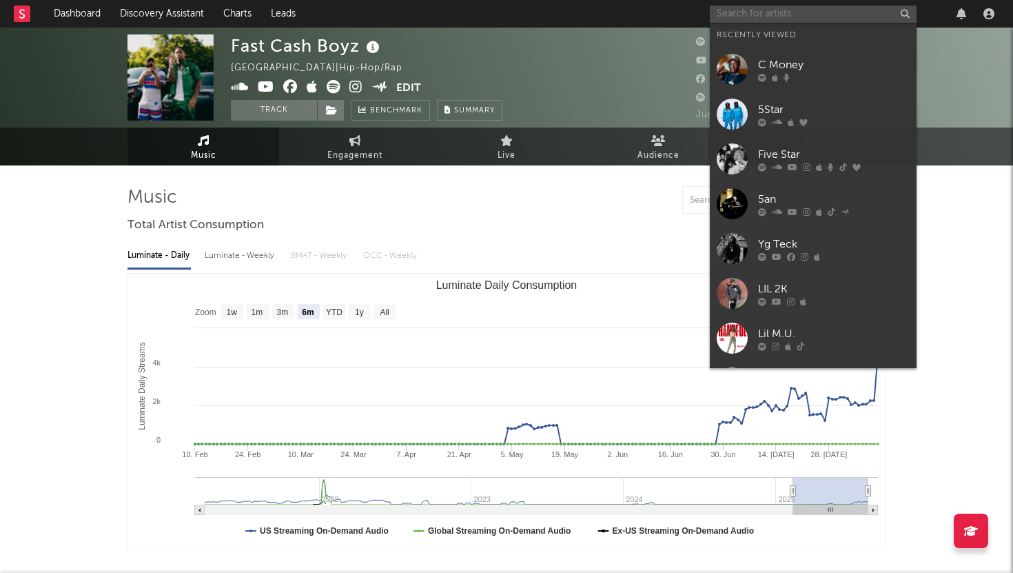
click at [803, 8] on input "text" at bounding box center [813, 14] width 207 height 17
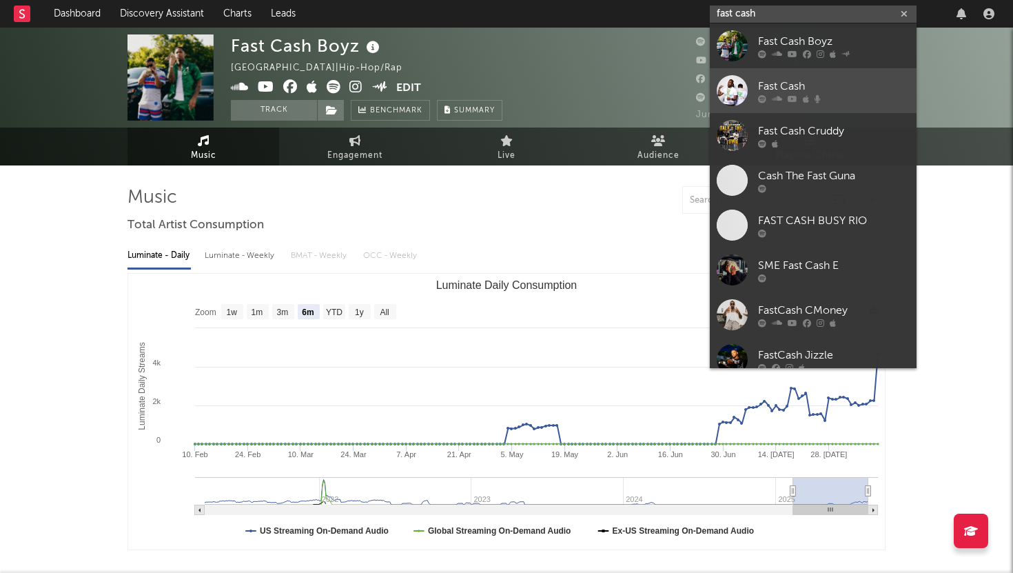
type input "fast cash"
click at [841, 80] on div "Fast Cash" at bounding box center [834, 86] width 152 height 17
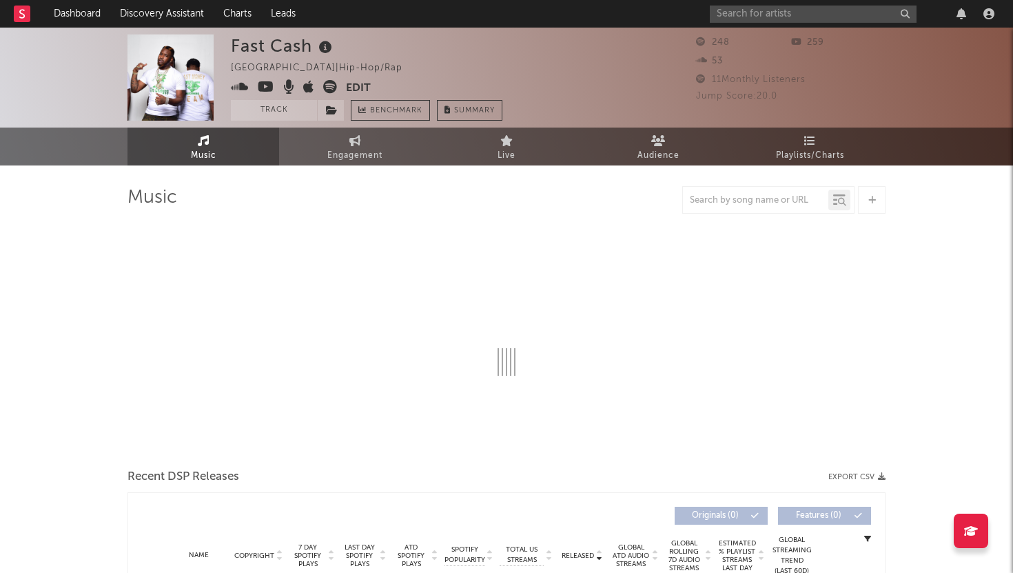
select select "1w"
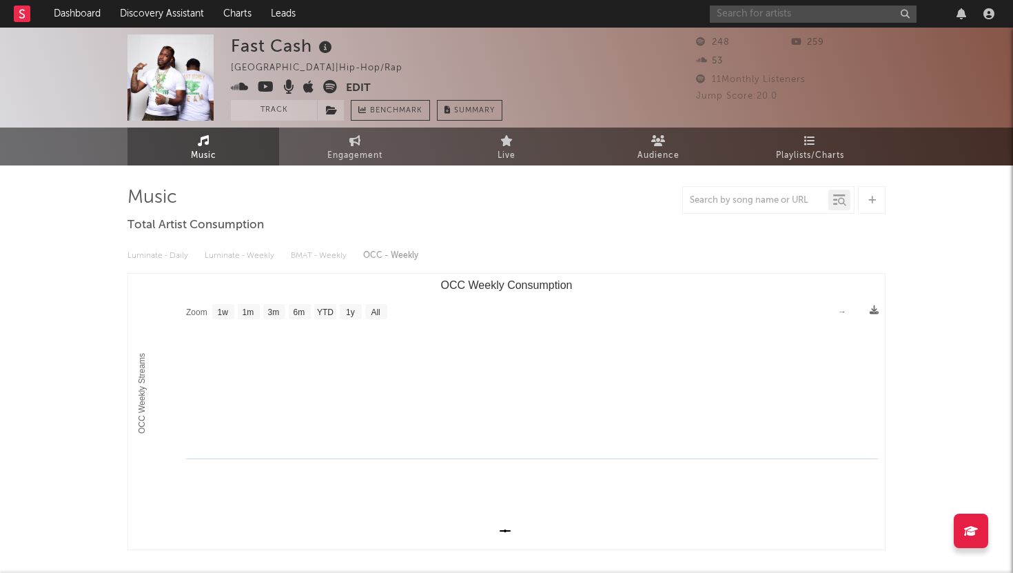
click at [810, 8] on input "text" at bounding box center [813, 14] width 207 height 17
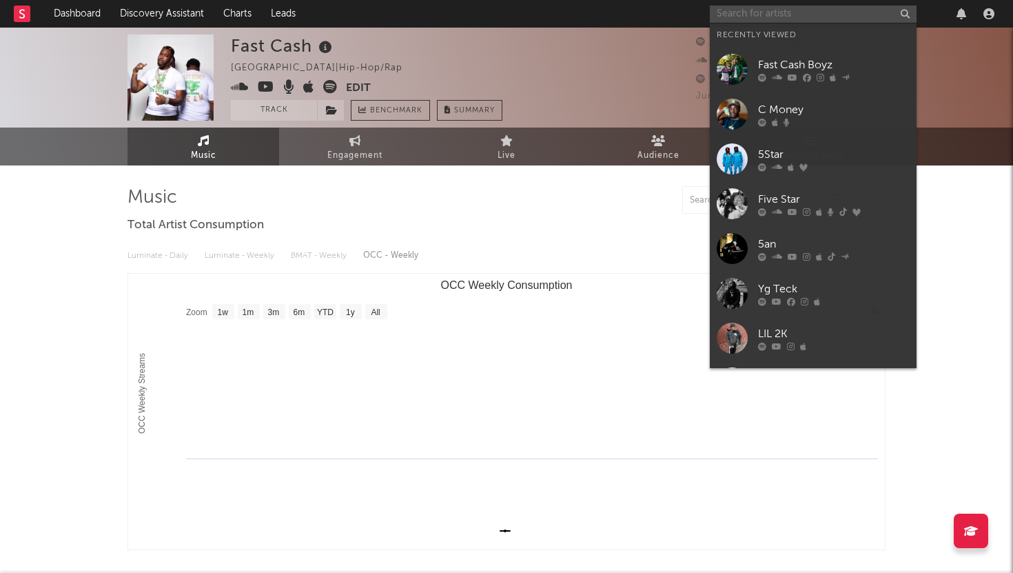
click at [810, 8] on input "text" at bounding box center [813, 14] width 207 height 17
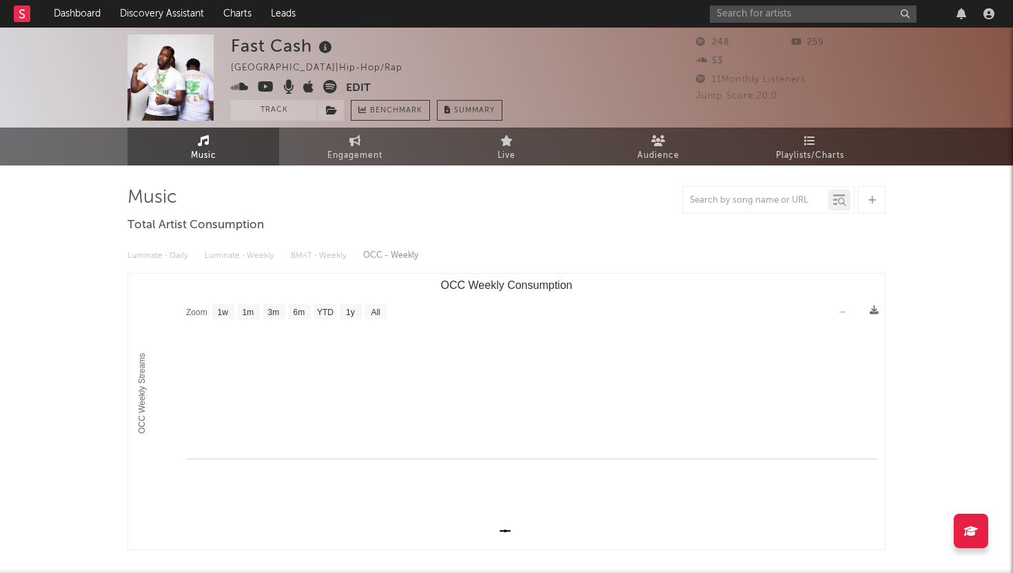
click at [19, 16] on rect at bounding box center [22, 14] width 17 height 17
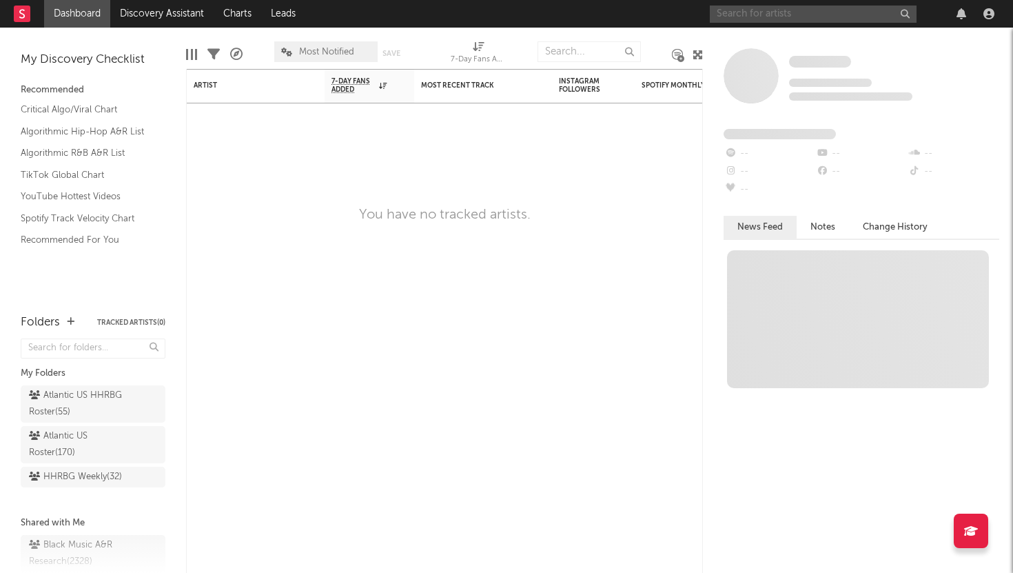
click at [748, 18] on input "text" at bounding box center [813, 14] width 207 height 17
click at [763, 15] on input "worldwidejp" at bounding box center [813, 14] width 207 height 17
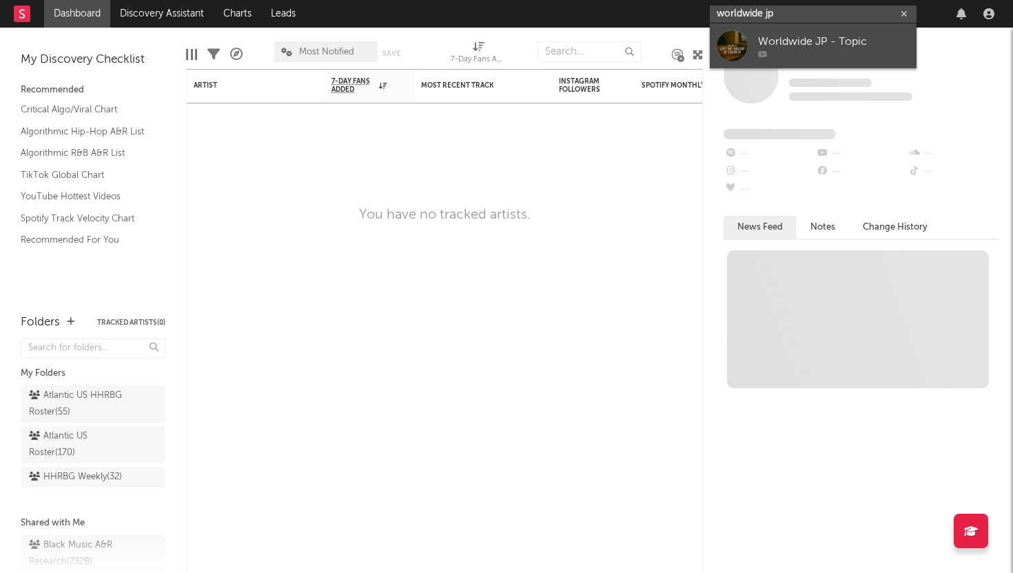
type input "worldwide jp"
click at [776, 59] on link "Worldwide JP - Topic" at bounding box center [813, 45] width 207 height 45
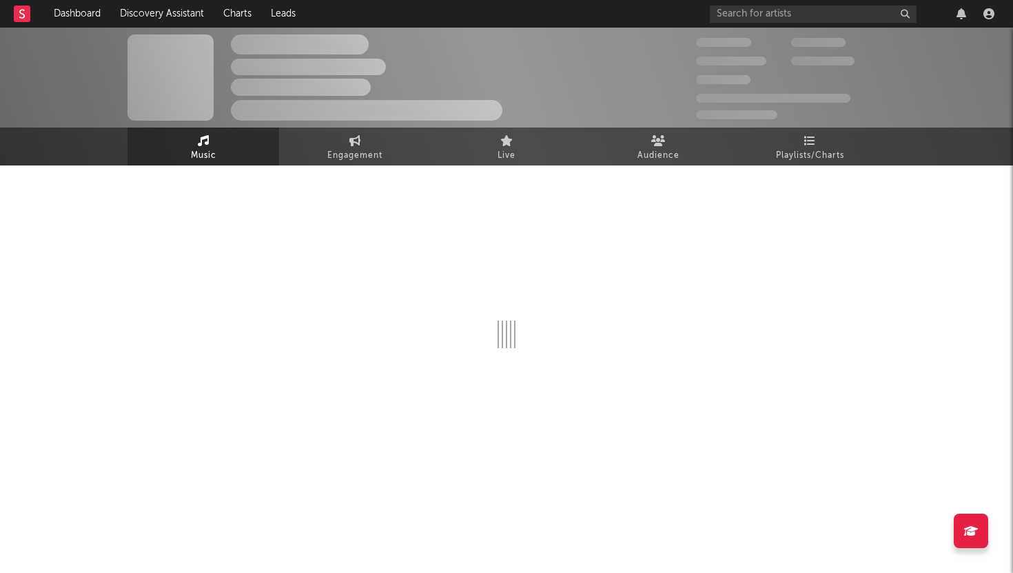
select select "1w"
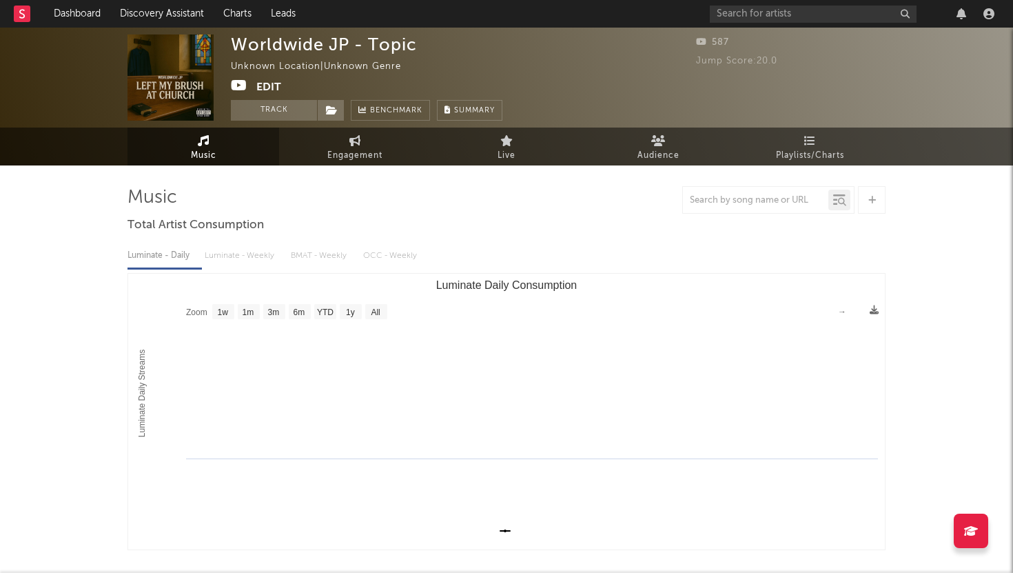
click at [18, 20] on rect at bounding box center [22, 14] width 17 height 17
